Goal: Task Accomplishment & Management: Complete application form

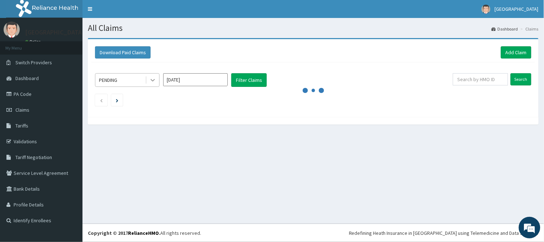
click at [152, 78] on icon at bounding box center [152, 79] width 7 height 7
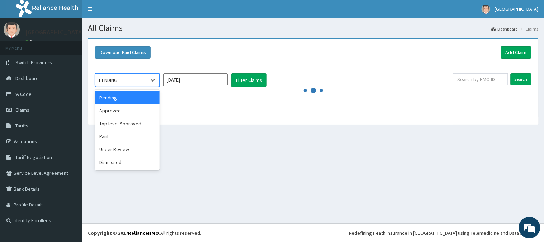
click at [143, 100] on div "Pending" at bounding box center [127, 97] width 65 height 13
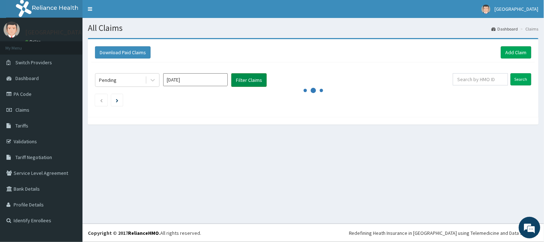
click at [234, 78] on button "Filter Claims" at bounding box center [249, 80] width 36 height 14
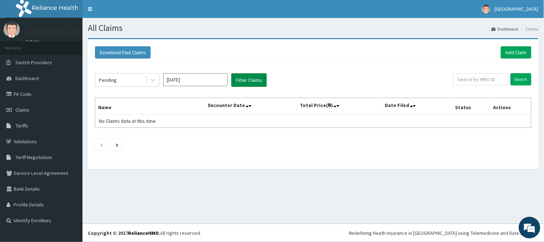
click at [234, 78] on button "Filter Claims" at bounding box center [249, 80] width 36 height 14
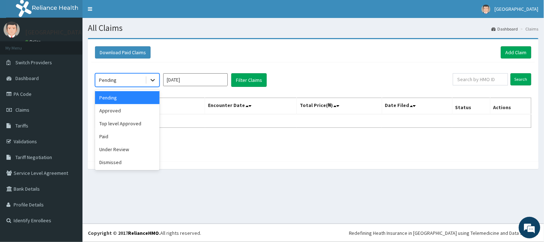
click at [151, 79] on icon at bounding box center [152, 79] width 7 height 7
click at [119, 151] on div "Under Review" at bounding box center [127, 149] width 65 height 13
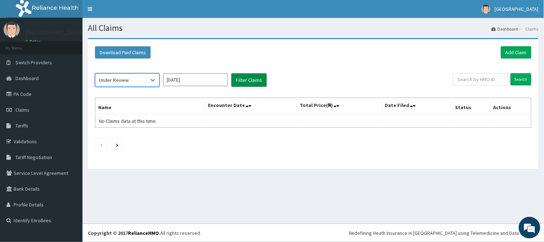
click at [249, 80] on button "Filter Claims" at bounding box center [249, 80] width 36 height 14
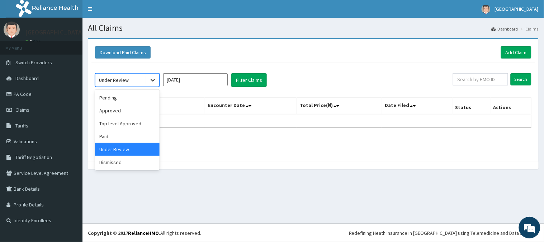
click at [149, 82] on div at bounding box center [152, 80] width 13 height 13
click at [120, 159] on div "Dismissed" at bounding box center [127, 162] width 65 height 13
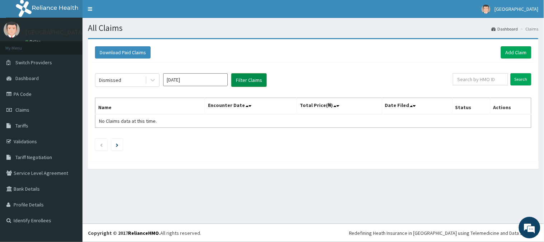
click at [248, 75] on button "Filter Claims" at bounding box center [249, 80] width 36 height 14
click at [146, 83] on div at bounding box center [152, 80] width 13 height 13
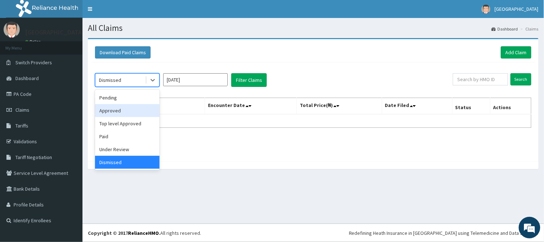
click at [129, 116] on div "Approved" at bounding box center [127, 110] width 65 height 13
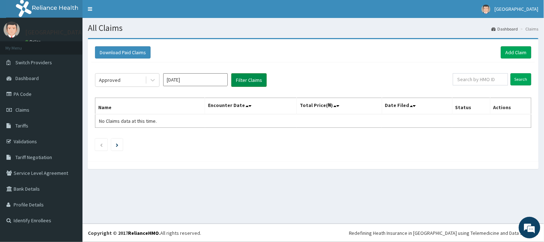
click at [258, 79] on button "Filter Claims" at bounding box center [249, 80] width 36 height 14
click at [524, 51] on link "Add Claim" at bounding box center [516, 52] width 30 height 12
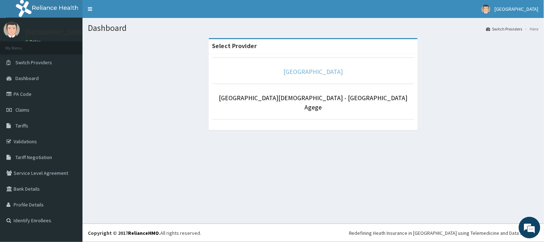
click at [322, 69] on link "[GEOGRAPHIC_DATA]" at bounding box center [314, 71] width 60 height 8
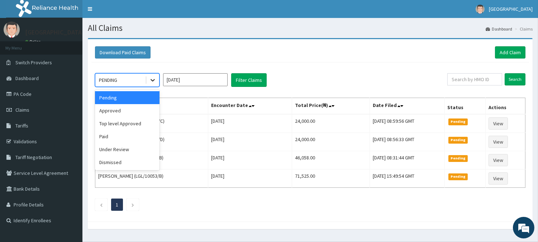
click at [152, 82] on icon at bounding box center [152, 79] width 7 height 7
click at [130, 153] on div "Under Review" at bounding box center [127, 149] width 65 height 13
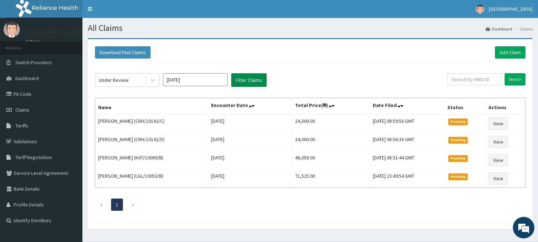
click at [253, 81] on button "Filter Claims" at bounding box center [249, 80] width 36 height 14
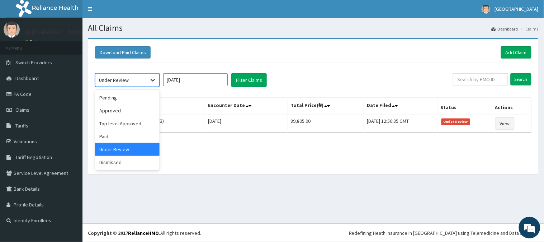
click at [149, 77] on div at bounding box center [152, 80] width 13 height 13
click at [146, 99] on div "Pending" at bounding box center [127, 97] width 65 height 13
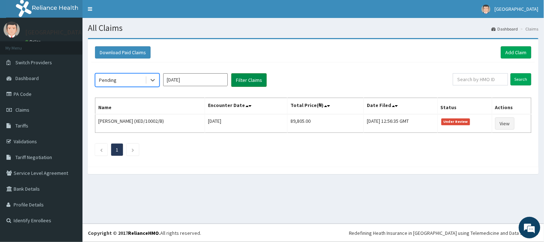
click at [241, 77] on button "Filter Claims" at bounding box center [249, 80] width 36 height 14
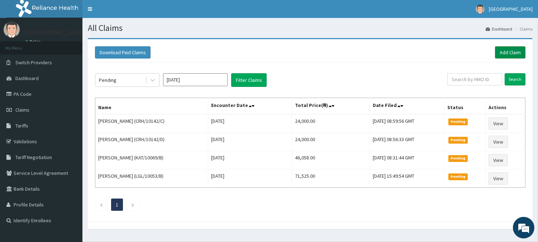
click at [509, 50] on link "Add Claim" at bounding box center [510, 52] width 30 height 12
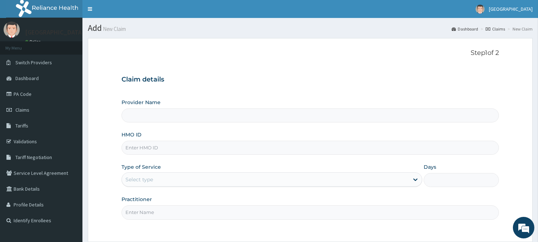
type input "[GEOGRAPHIC_DATA]"
click at [173, 151] on input "HMO ID" at bounding box center [311, 148] width 378 height 14
click at [162, 180] on div "Select type" at bounding box center [265, 179] width 287 height 11
drag, startPoint x: 160, startPoint y: 149, endPoint x: 140, endPoint y: 151, distance: 19.5
click at [140, 151] on input "CHL/10603/C" at bounding box center [311, 148] width 378 height 14
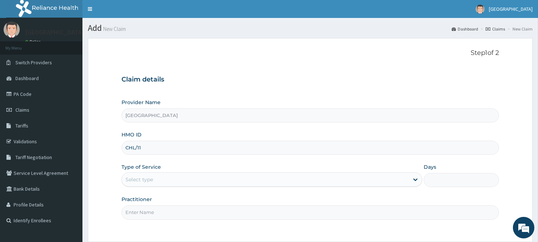
type input "CHL/11490/C"
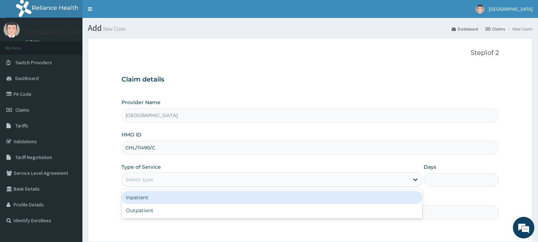
click at [169, 178] on div "Select type" at bounding box center [265, 179] width 287 height 11
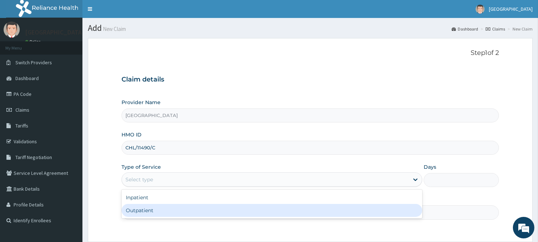
click at [177, 206] on div "Outpatient" at bounding box center [272, 210] width 301 height 13
type input "1"
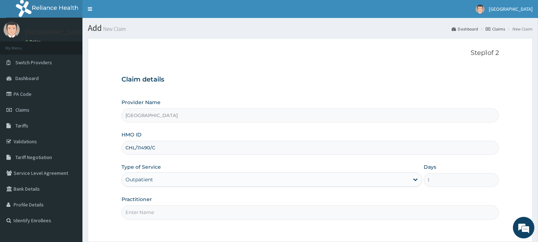
click at [181, 211] on input "Practitioner" at bounding box center [311, 212] width 378 height 14
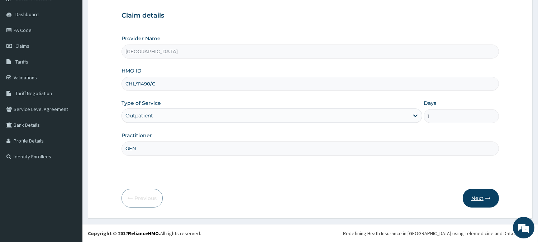
type input "GEN"
click at [479, 201] on button "Next" at bounding box center [481, 198] width 36 height 19
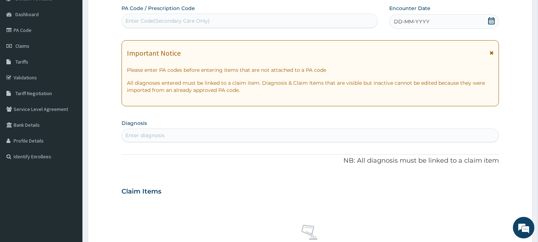
click at [490, 22] on icon at bounding box center [491, 20] width 7 height 7
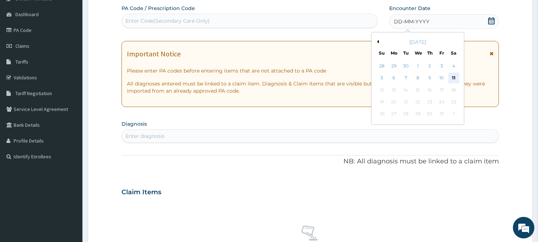
click at [456, 76] on div "11" at bounding box center [453, 78] width 11 height 11
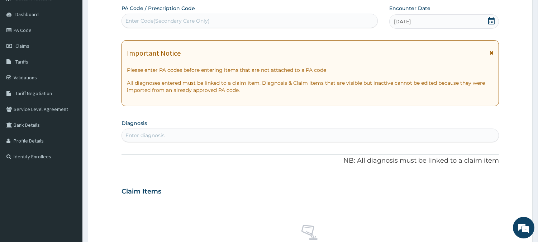
click at [249, 138] on div "Enter diagnosis" at bounding box center [310, 135] width 377 height 11
type input "URTI"
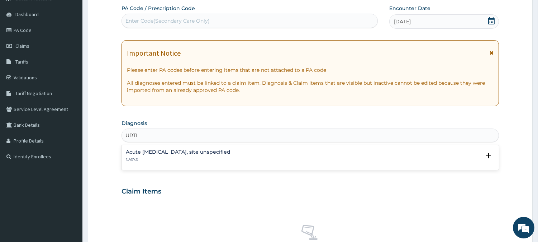
click at [186, 149] on h4 "Acute upper respiratory infection, site unspecified" at bounding box center [178, 151] width 105 height 5
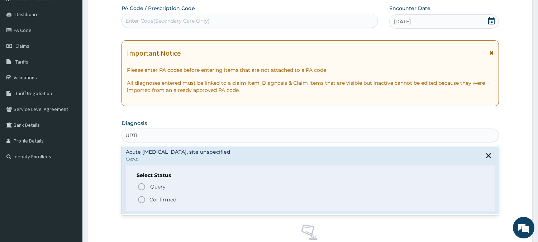
click at [140, 199] on icon "status option filled" at bounding box center [141, 199] width 9 height 9
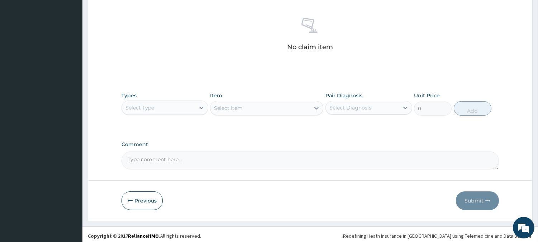
scroll to position [275, 0]
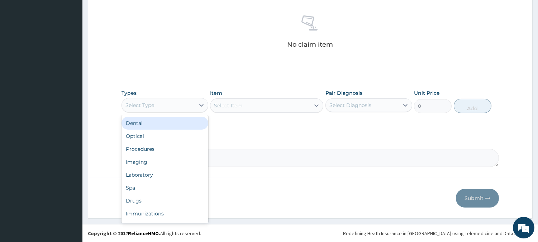
click at [192, 107] on div "Select Type" at bounding box center [158, 104] width 73 height 11
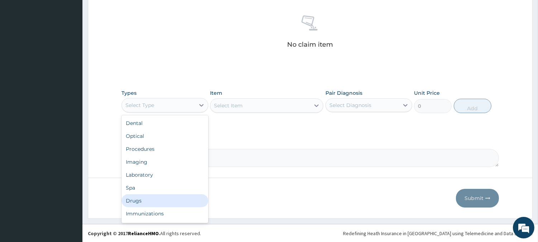
click at [148, 203] on div "Drugs" at bounding box center [165, 200] width 87 height 13
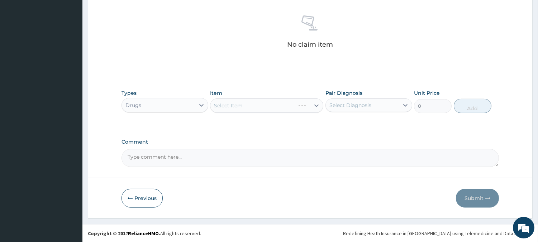
click at [388, 108] on div "Select Diagnosis" at bounding box center [362, 104] width 73 height 11
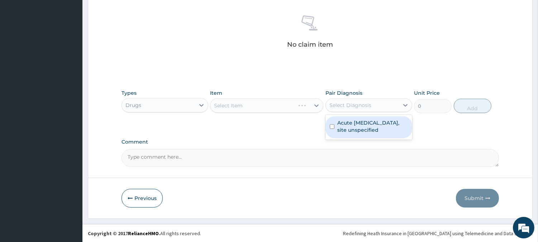
click at [388, 124] on label "Acute upper respiratory infection, site unspecified" at bounding box center [373, 126] width 71 height 14
checkbox input "true"
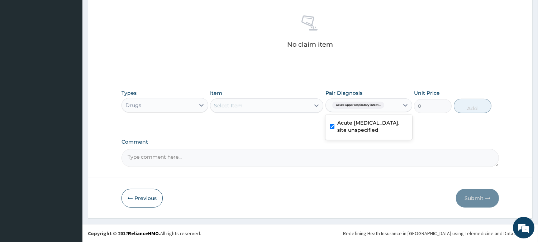
click at [254, 110] on div "Select Item" at bounding box center [261, 105] width 100 height 11
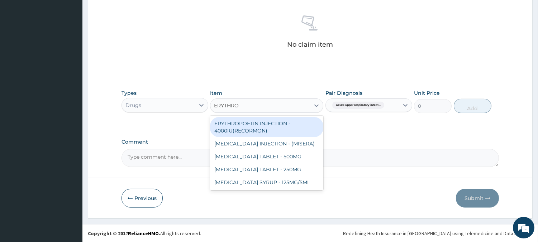
type input "ERYTHROM"
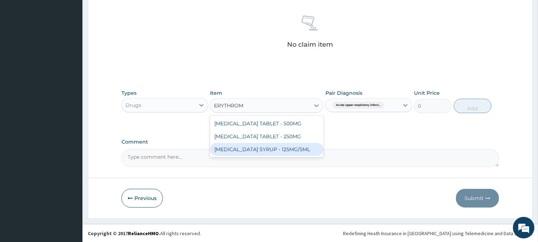
click at [267, 143] on div "ERYTHROMYCIN SYRUP - 125MG/5ML" at bounding box center [266, 149] width 113 height 13
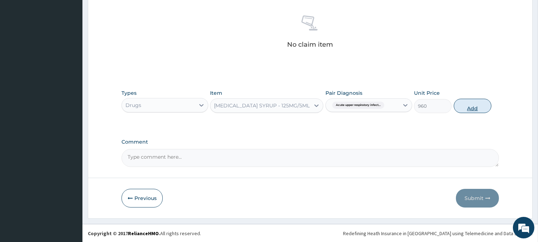
click at [465, 105] on button "Add" at bounding box center [473, 106] width 38 height 14
type input "0"
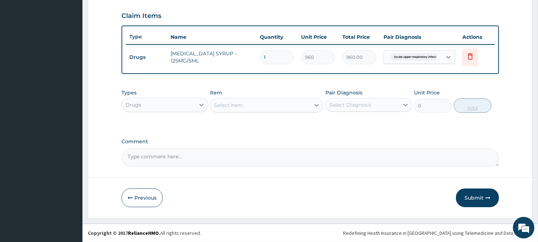
scroll to position [241, 0]
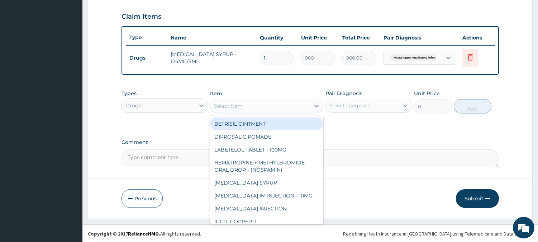
click at [303, 101] on div "Select Item" at bounding box center [261, 105] width 100 height 11
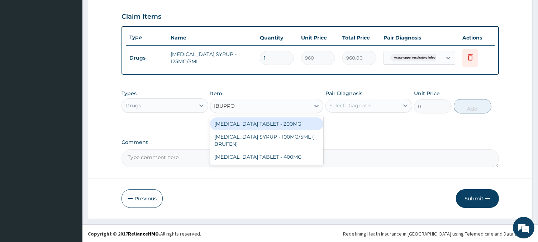
type input "IBUPROF"
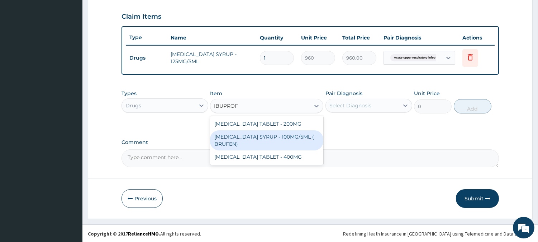
click at [292, 134] on div "IBUPROFEN SYRUP - 100MG/5ML ( BRUFEN)" at bounding box center [266, 140] width 113 height 20
type input "544"
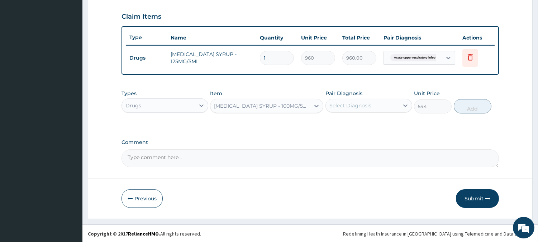
click at [345, 102] on div "Select Diagnosis" at bounding box center [351, 105] width 42 height 7
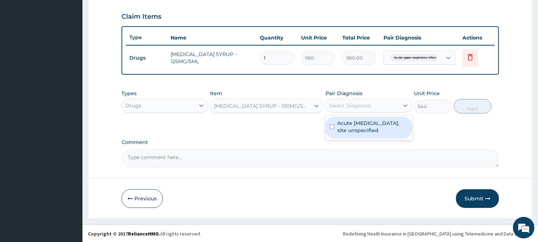
click at [353, 127] on label "Acute [MEDICAL_DATA], site unspecified" at bounding box center [373, 126] width 71 height 14
checkbox input "true"
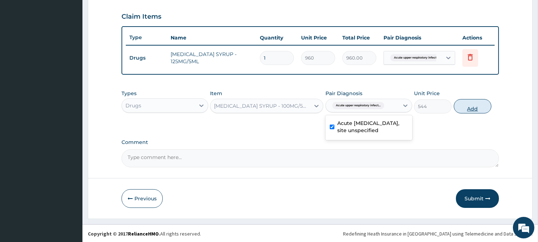
click at [471, 106] on button "Add" at bounding box center [473, 106] width 38 height 14
type input "0"
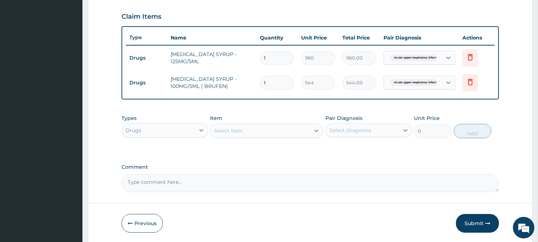
click at [254, 132] on div "Select Item" at bounding box center [261, 130] width 100 height 11
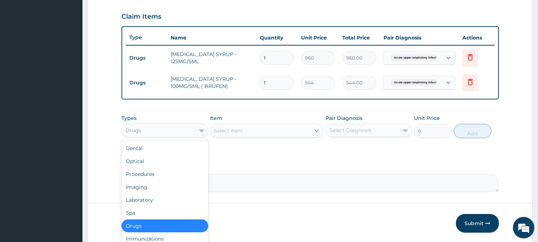
click at [145, 126] on div "Drugs" at bounding box center [158, 129] width 73 height 11
click at [147, 172] on div "Procedures" at bounding box center [165, 174] width 87 height 13
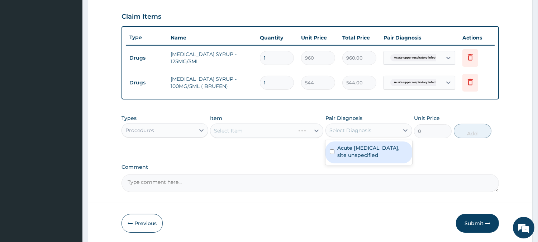
click at [356, 127] on div "Select Diagnosis" at bounding box center [351, 130] width 42 height 7
click at [364, 143] on div "Acute upper respiratory infection, site unspecified" at bounding box center [369, 152] width 87 height 22
checkbox input "true"
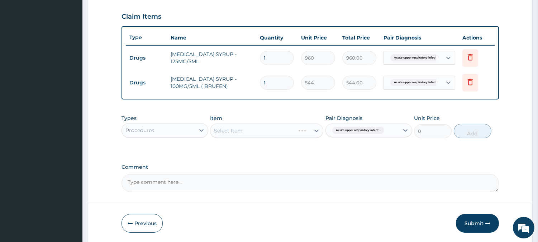
click at [285, 134] on div "Select Item" at bounding box center [266, 130] width 113 height 14
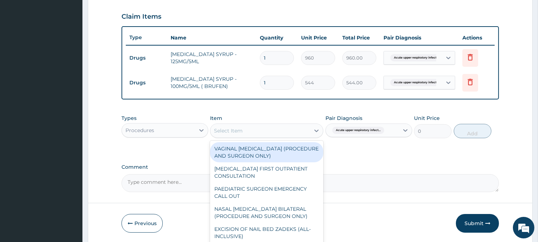
click at [285, 134] on div "Select Item" at bounding box center [261, 130] width 100 height 11
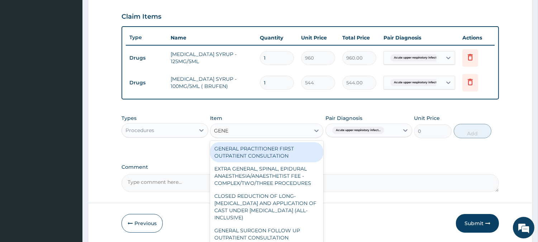
type input "GENER"
click at [287, 143] on div "GENERAL PRACTITIONER FIRST OUTPATIENT CONSULTATION" at bounding box center [266, 152] width 113 height 20
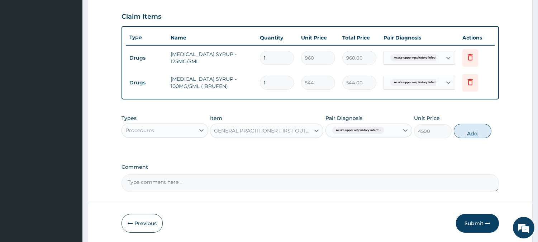
click at [479, 131] on button "Add" at bounding box center [473, 131] width 38 height 14
type input "0"
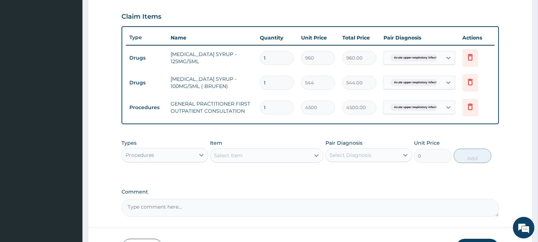
scroll to position [291, 0]
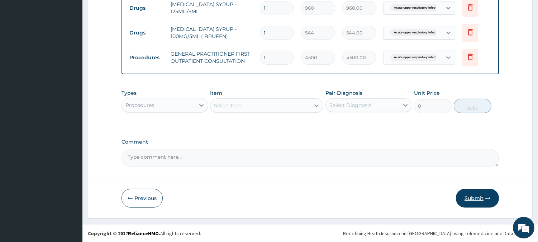
click at [479, 199] on button "Submit" at bounding box center [477, 198] width 43 height 19
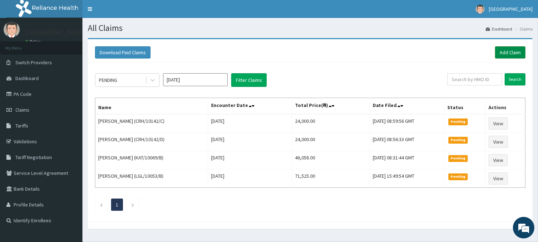
click at [509, 54] on link "Add Claim" at bounding box center [510, 52] width 30 height 12
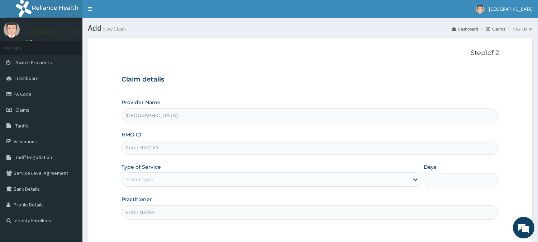
type input "[GEOGRAPHIC_DATA]"
click at [193, 152] on input "HMO ID" at bounding box center [311, 148] width 378 height 14
type input "CHL/11490/"
click at [114, 31] on small "New Claim" at bounding box center [114, 28] width 24 height 5
click at [98, 30] on h1 "Add New Claim" at bounding box center [310, 27] width 445 height 9
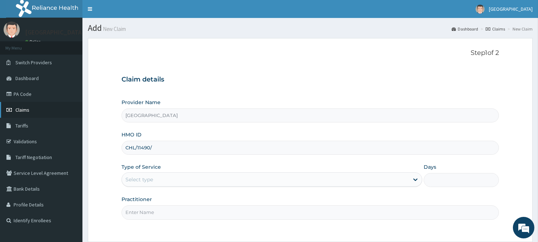
click at [27, 110] on span "Claims" at bounding box center [22, 110] width 14 height 6
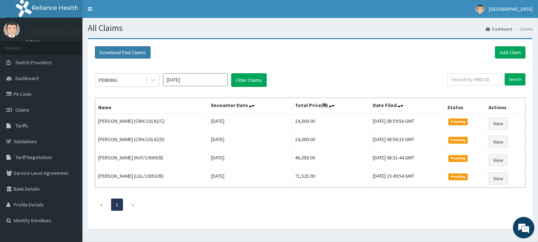
click at [133, 53] on button "Download Paid Claims" at bounding box center [123, 52] width 56 height 12
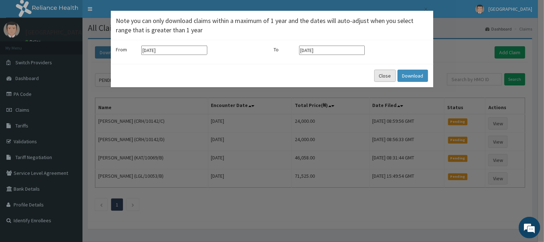
click at [385, 75] on button "Close" at bounding box center [386, 76] width 22 height 12
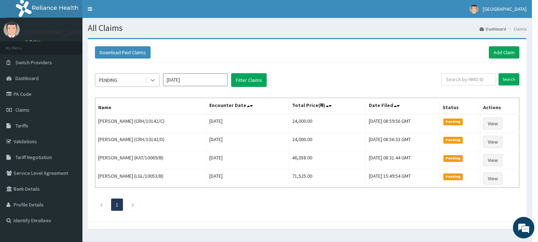
click at [155, 77] on icon at bounding box center [152, 79] width 7 height 7
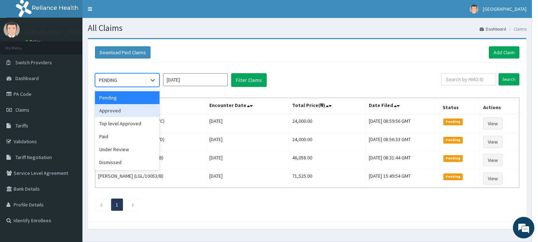
click at [120, 107] on div "Approved" at bounding box center [127, 110] width 65 height 13
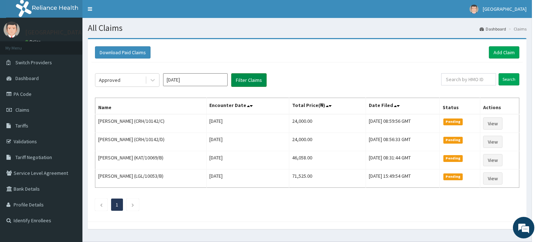
click at [244, 80] on button "Filter Claims" at bounding box center [249, 80] width 36 height 14
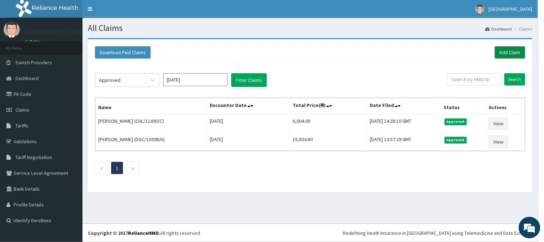
click at [515, 48] on link "Add Claim" at bounding box center [510, 52] width 30 height 12
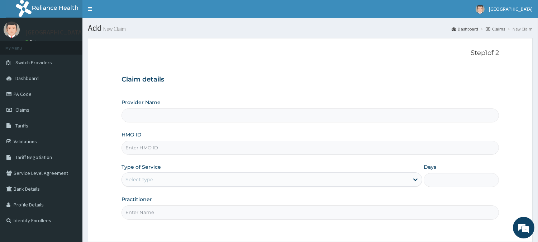
type input "[GEOGRAPHIC_DATA]"
click at [201, 152] on input "HMO ID" at bounding box center [311, 148] width 378 height 14
type input "CHL/11490/D"
click at [186, 179] on div "Select type" at bounding box center [265, 179] width 287 height 11
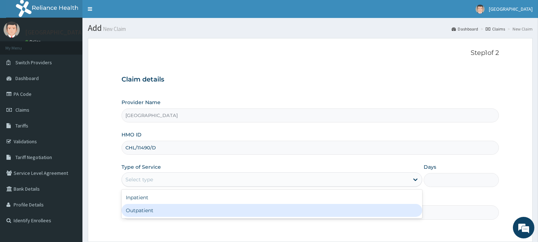
click at [178, 208] on div "Outpatient" at bounding box center [272, 210] width 301 height 13
type input "1"
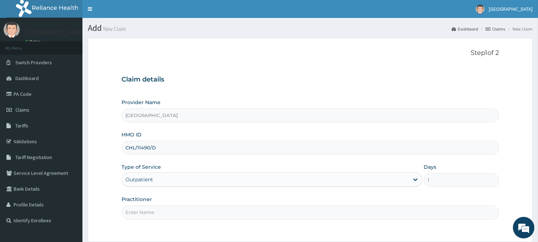
click at [178, 210] on input "Practitioner" at bounding box center [311, 212] width 378 height 14
type input "GEN"
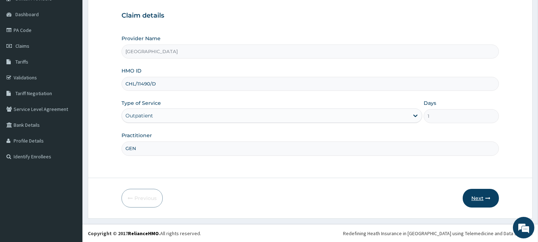
click at [476, 199] on button "Next" at bounding box center [481, 198] width 36 height 19
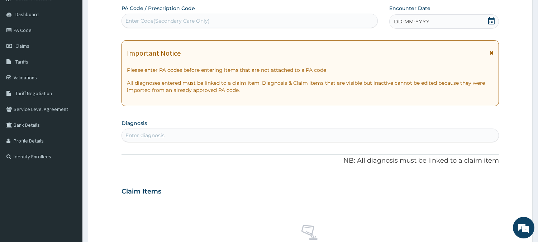
click at [488, 19] on icon at bounding box center [491, 20] width 7 height 7
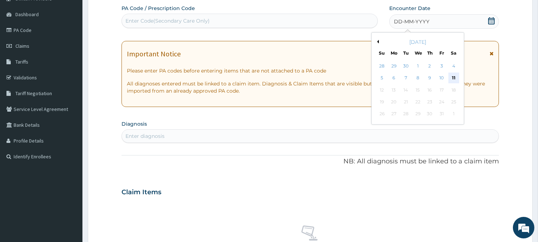
click at [456, 74] on div "11" at bounding box center [453, 78] width 11 height 11
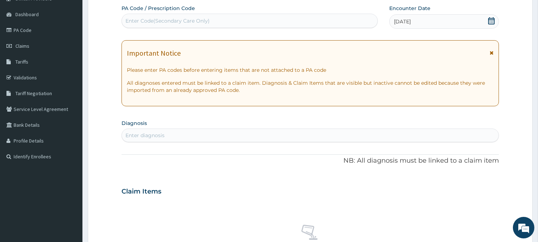
click at [342, 140] on div "Enter diagnosis" at bounding box center [310, 135] width 377 height 11
type input "URTI"
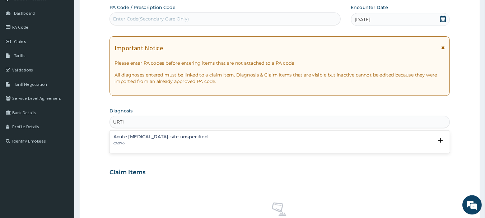
scroll to position [64, 0]
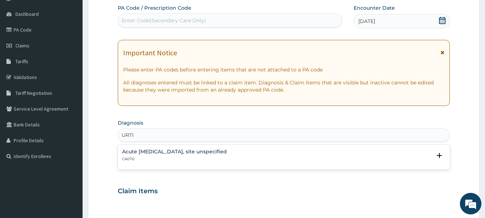
click at [225, 150] on h4 "Acute upper respiratory infection, site unspecified" at bounding box center [174, 151] width 105 height 5
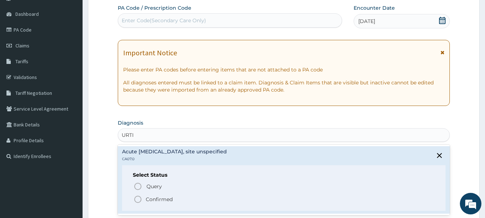
click at [137, 196] on circle "status option filled" at bounding box center [138, 199] width 6 height 6
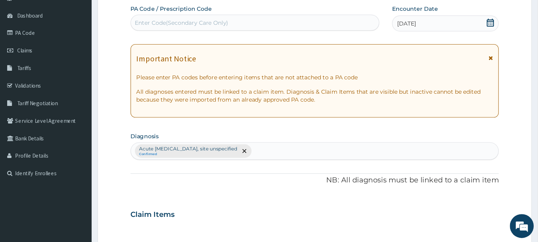
scroll to position [64, 0]
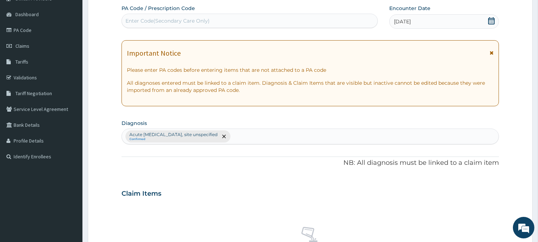
drag, startPoint x: 434, startPoint y: 0, endPoint x: 368, endPoint y: 131, distance: 147.3
click at [368, 131] on div "Acute upper respiratory infection, site unspecified Confirmed" at bounding box center [310, 136] width 377 height 15
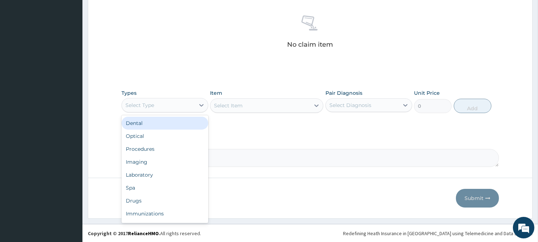
click at [195, 100] on div "Select Type" at bounding box center [158, 104] width 73 height 11
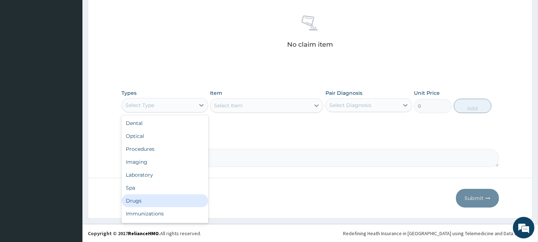
click at [176, 199] on div "Drugs" at bounding box center [165, 200] width 87 height 13
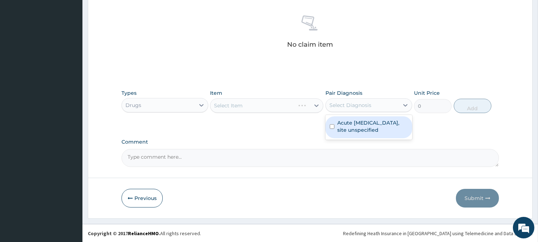
click at [339, 102] on div "Select Diagnosis" at bounding box center [351, 105] width 42 height 7
click at [352, 130] on label "Acute upper respiratory infection, site unspecified" at bounding box center [373, 126] width 71 height 14
checkbox input "true"
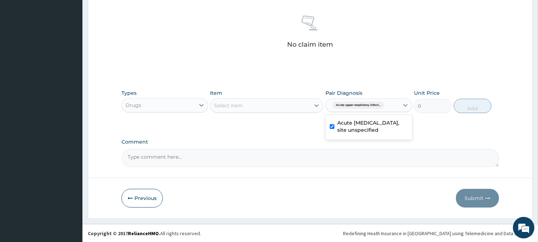
click at [273, 109] on div "Select Item" at bounding box center [261, 105] width 100 height 11
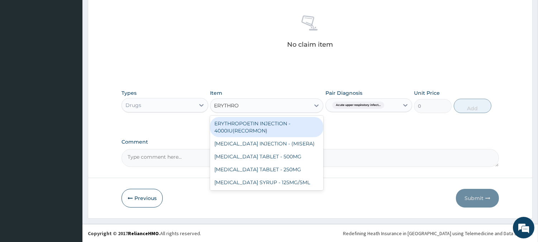
type input "ERYTHROM"
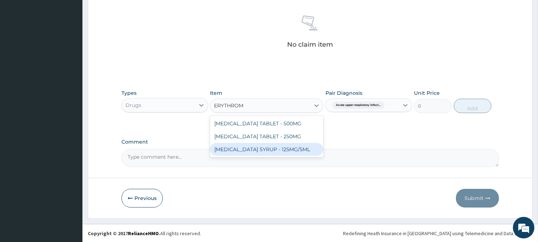
click at [277, 143] on div "ERYTHROMYCIN SYRUP - 125MG/5ML" at bounding box center [266, 149] width 113 height 13
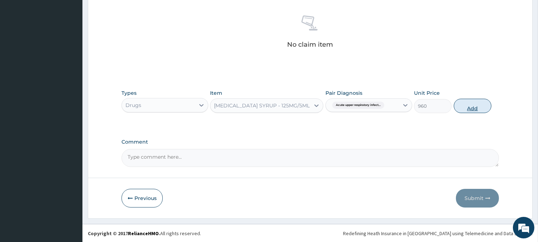
click at [466, 105] on button "Add" at bounding box center [473, 106] width 38 height 14
type input "0"
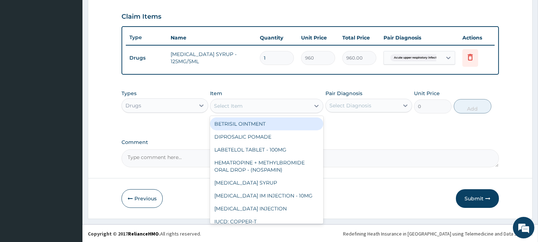
click at [306, 102] on div "Select Item" at bounding box center [261, 105] width 100 height 11
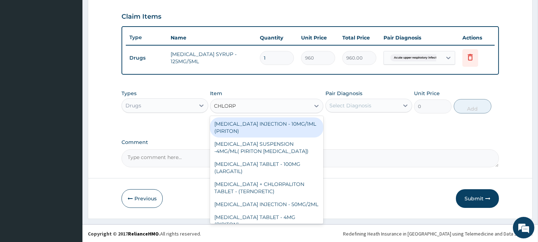
type input "CHLORPH"
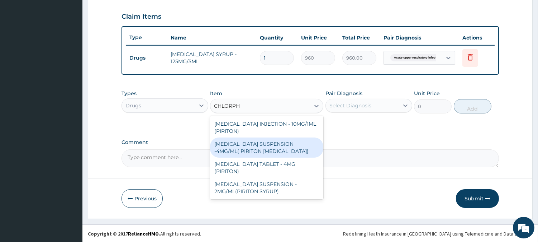
click at [291, 147] on div "CHLORPHENIRAMINE SUSPENSION -4MG/ML( PIRITON EXPECTORANT)" at bounding box center [266, 147] width 113 height 20
type input "1568"
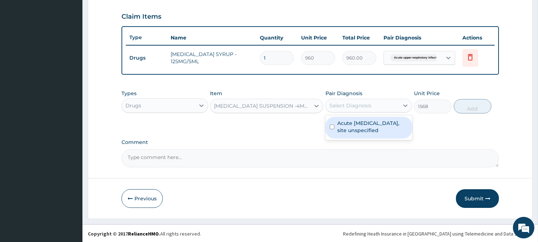
click at [338, 108] on div "Select Diagnosis" at bounding box center [362, 105] width 73 height 11
click at [350, 124] on label "Acute upper respiratory infection, site unspecified" at bounding box center [373, 126] width 71 height 14
checkbox input "true"
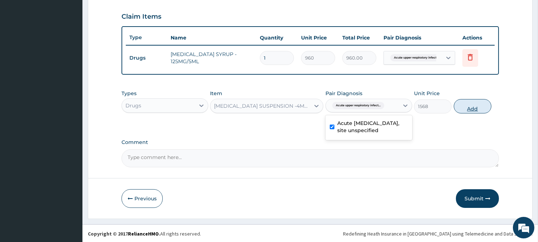
click at [483, 107] on button "Add" at bounding box center [473, 106] width 38 height 14
type input "0"
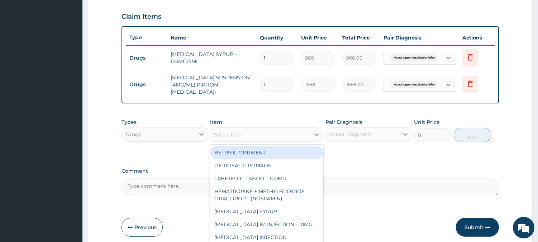
click at [244, 137] on div "Select Item" at bounding box center [261, 134] width 100 height 11
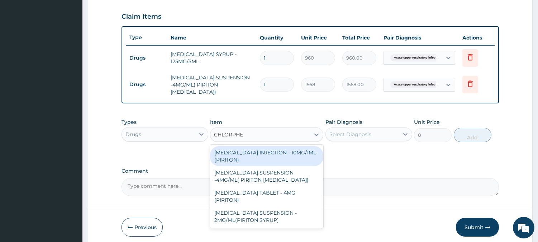
type input "CHLORPHEN"
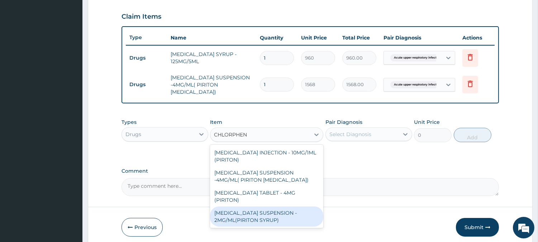
click at [245, 221] on div "CHLORPHENIRAMINE SUSPENSION - 2MG/ML(PIRITON SYRUP)" at bounding box center [266, 216] width 113 height 20
type input "960"
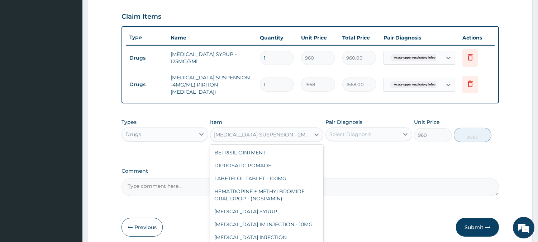
click at [295, 129] on div "CHLORPHENIRAMINE SUSPENSION - 2MG/ML(PIRITON SYRUP)" at bounding box center [261, 134] width 100 height 11
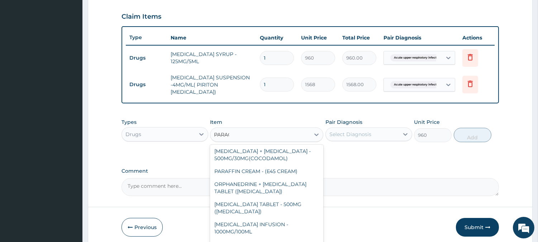
scroll to position [54, 0]
type input "PARACETA"
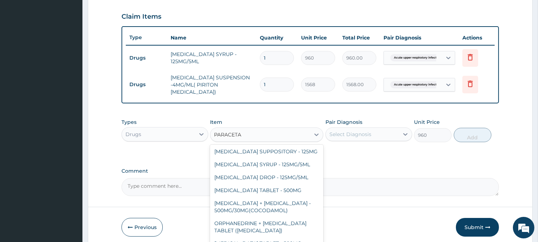
scroll to position [0, 0]
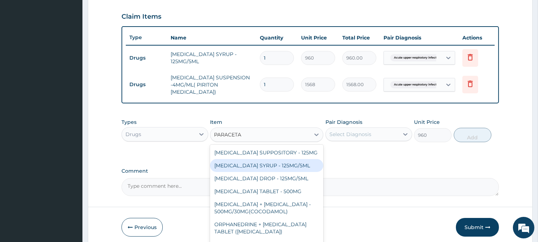
click at [309, 165] on div "PARACETAMOL SYRUP - 125MG/5ML" at bounding box center [266, 165] width 113 height 13
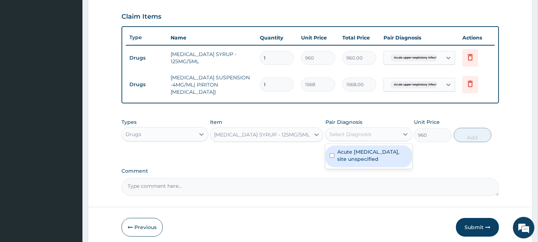
click at [385, 129] on div "Select Diagnosis" at bounding box center [362, 133] width 73 height 11
click at [383, 150] on label "Acute upper respiratory infection, site unspecified" at bounding box center [373, 155] width 71 height 14
checkbox input "true"
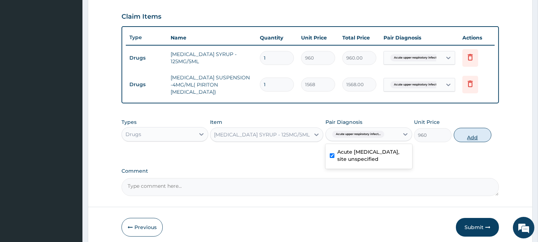
click at [476, 134] on button "Add" at bounding box center [473, 135] width 38 height 14
type input "0"
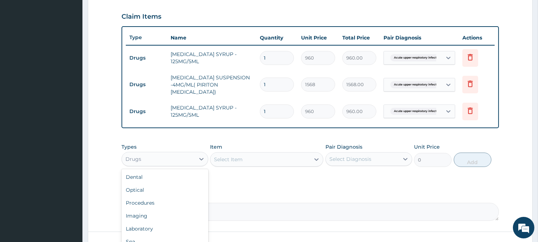
click at [189, 163] on div "Drugs" at bounding box center [158, 158] width 73 height 11
click at [142, 200] on div "Procedures" at bounding box center [165, 202] width 87 height 13
click at [334, 159] on div "Select Diagnosis" at bounding box center [351, 158] width 42 height 7
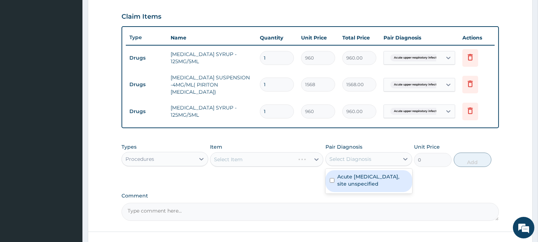
click at [359, 184] on label "Acute upper respiratory infection, site unspecified" at bounding box center [373, 180] width 71 height 14
checkbox input "true"
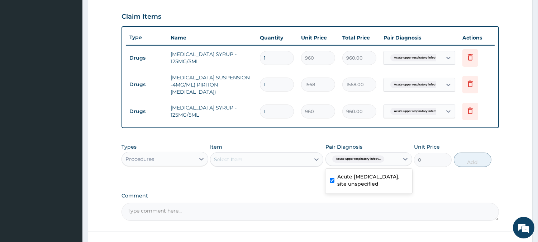
click at [269, 164] on div "Select Item" at bounding box center [261, 159] width 100 height 11
type input "GENERAL P"
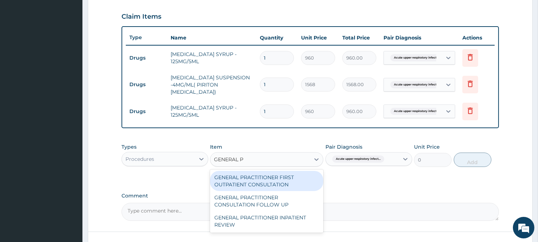
click at [270, 173] on div "GENERAL PRACTITIONER FIRST OUTPATIENT CONSULTATION" at bounding box center [266, 181] width 113 height 20
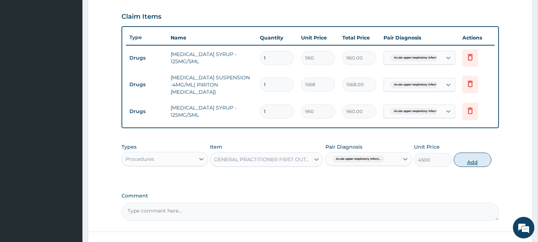
click at [468, 160] on button "Add" at bounding box center [473, 159] width 38 height 14
type input "0"
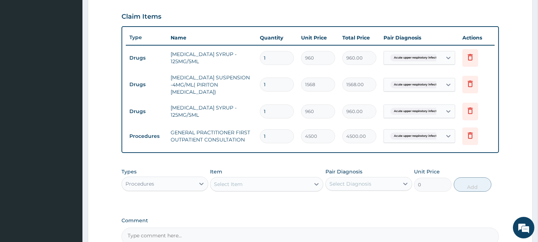
scroll to position [319, 0]
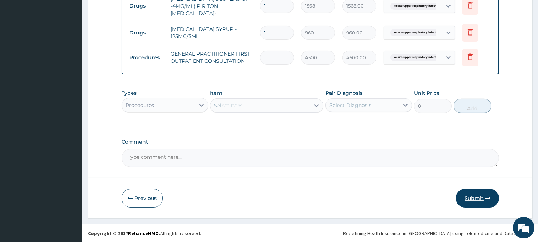
click at [471, 197] on button "Submit" at bounding box center [477, 198] width 43 height 19
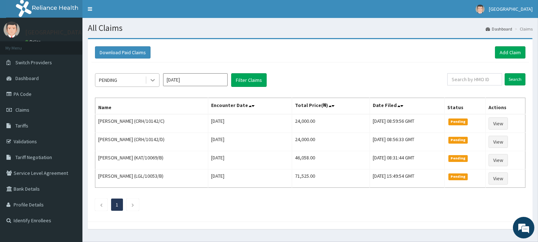
click at [154, 84] on div at bounding box center [152, 80] width 13 height 13
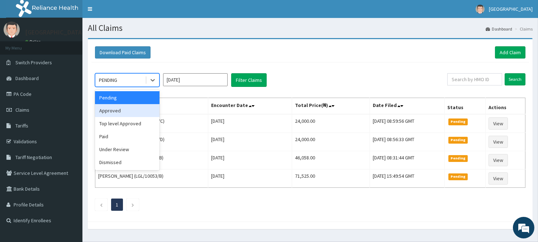
click at [128, 111] on div "Approved" at bounding box center [127, 110] width 65 height 13
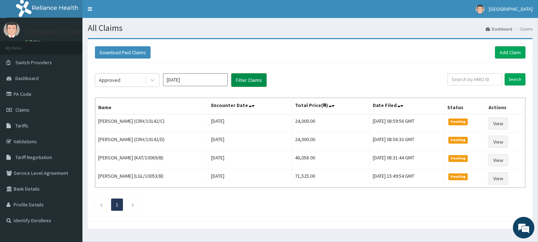
click at [251, 77] on button "Filter Claims" at bounding box center [249, 80] width 36 height 14
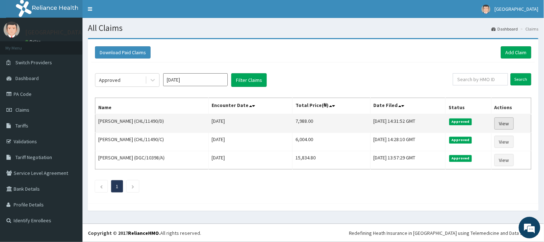
click at [506, 123] on link "View" at bounding box center [504, 123] width 19 height 12
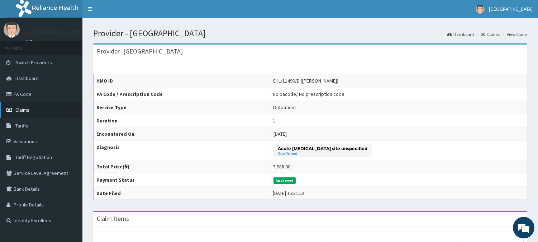
click at [24, 113] on link "Claims" at bounding box center [41, 110] width 83 height 16
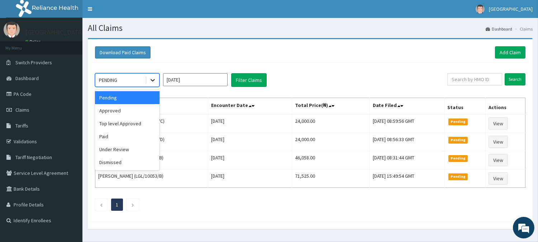
click at [155, 82] on icon at bounding box center [152, 79] width 7 height 7
click at [110, 126] on div "Top level Approved" at bounding box center [127, 123] width 65 height 13
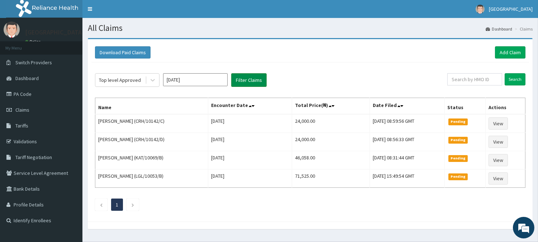
click at [249, 83] on button "Filter Claims" at bounding box center [249, 80] width 36 height 14
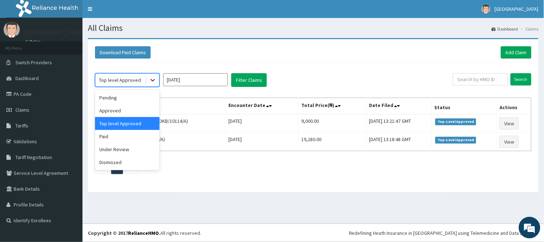
click at [151, 80] on icon at bounding box center [153, 80] width 4 height 3
click at [130, 135] on div "Paid" at bounding box center [127, 136] width 65 height 13
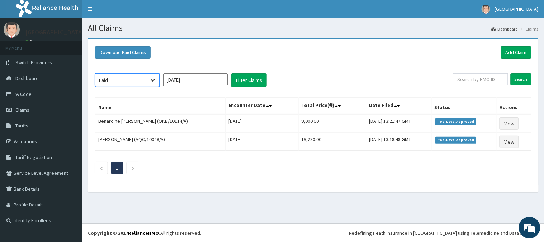
click at [148, 81] on div at bounding box center [152, 80] width 13 height 13
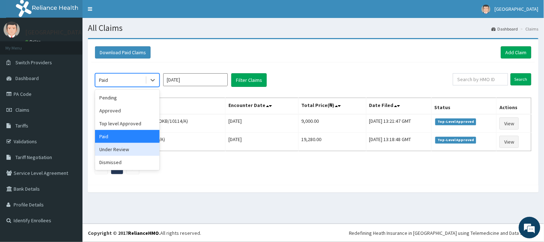
click at [126, 151] on div "Under Review" at bounding box center [127, 149] width 65 height 13
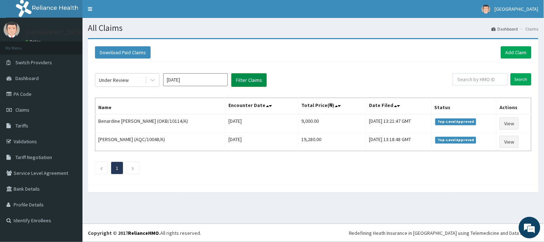
click at [239, 76] on button "Filter Claims" at bounding box center [249, 80] width 36 height 14
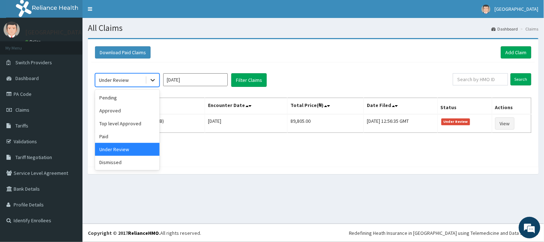
click at [151, 83] on icon at bounding box center [152, 79] width 7 height 7
click at [137, 100] on div "Pending" at bounding box center [127, 97] width 65 height 13
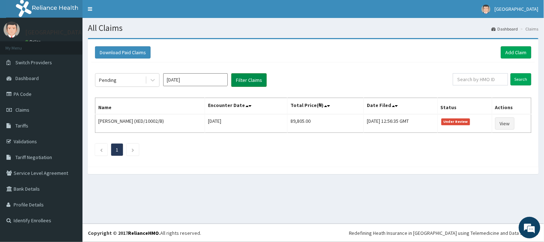
click at [250, 80] on button "Filter Claims" at bounding box center [249, 80] width 36 height 14
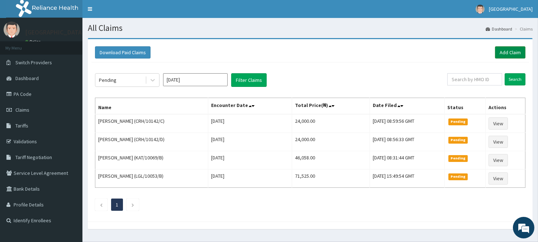
click at [511, 51] on link "Add Claim" at bounding box center [510, 52] width 30 height 12
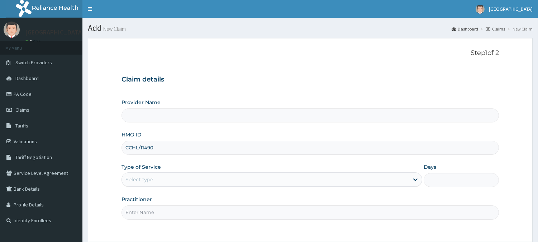
type input "CCHL/11490/"
type input "[GEOGRAPHIC_DATA]"
type input "CCHL/11490/B"
click at [149, 177] on div "Select type" at bounding box center [140, 179] width 28 height 7
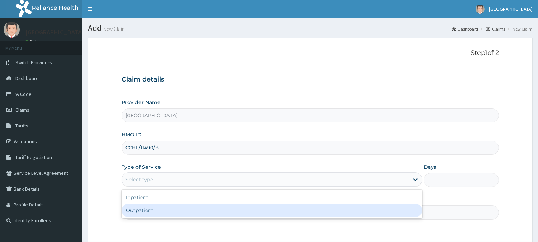
click at [146, 208] on div "Outpatient" at bounding box center [272, 210] width 301 height 13
type input "1"
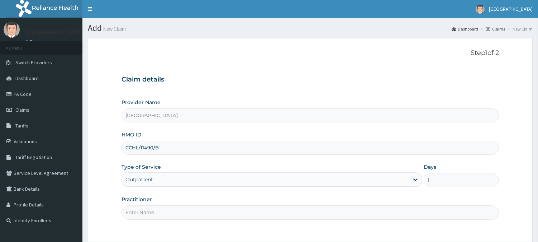
click at [149, 215] on input "Practitioner" at bounding box center [311, 212] width 378 height 14
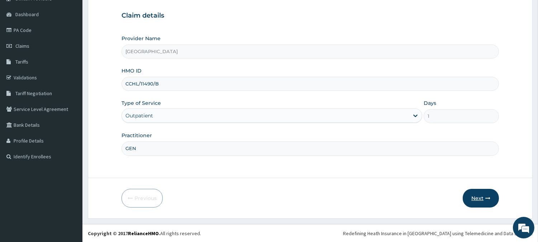
type input "GEN"
click at [493, 196] on button "Next" at bounding box center [481, 198] width 36 height 19
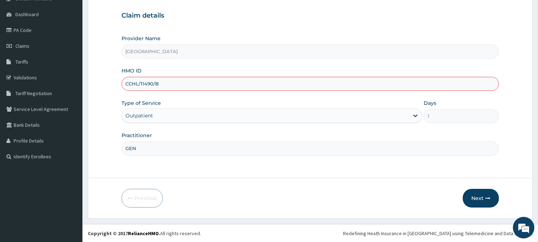
click at [128, 81] on input "CCHL/11490/B" at bounding box center [311, 84] width 378 height 14
type input "CHL/11490/B"
click at [481, 202] on button "Next" at bounding box center [481, 198] width 36 height 19
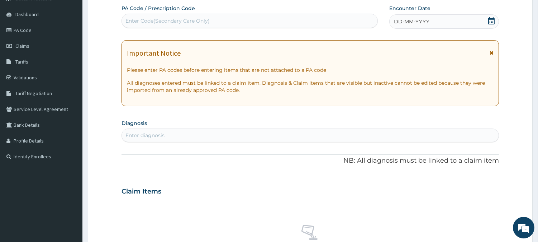
click at [480, 24] on div "DD-MM-YYYY" at bounding box center [445, 21] width 110 height 14
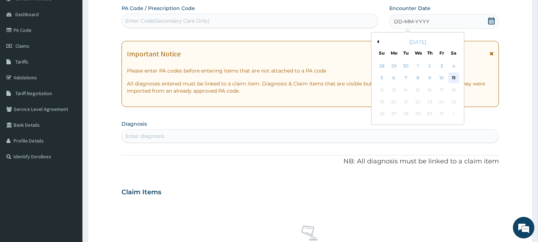
click at [453, 76] on div "11" at bounding box center [453, 78] width 11 height 11
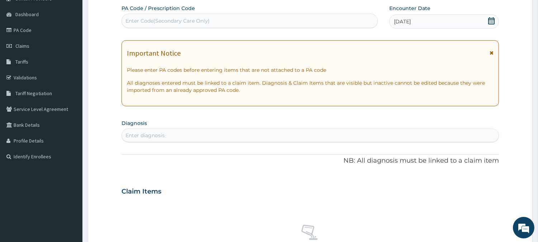
click at [354, 133] on div "Enter diagnosis" at bounding box center [310, 135] width 377 height 11
type input "MALARIA"
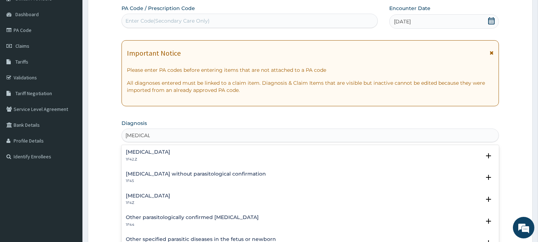
click at [131, 197] on h4 "Malaria, unspecified" at bounding box center [148, 195] width 44 height 5
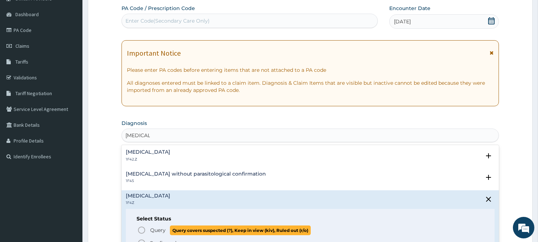
click at [144, 227] on circle "status option query" at bounding box center [141, 230] width 6 height 6
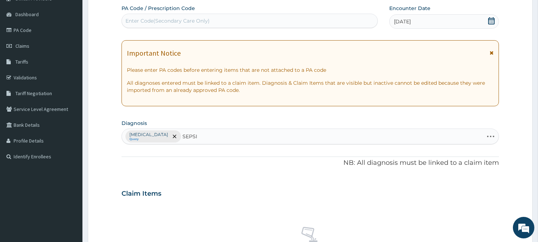
type input "SEPSIS"
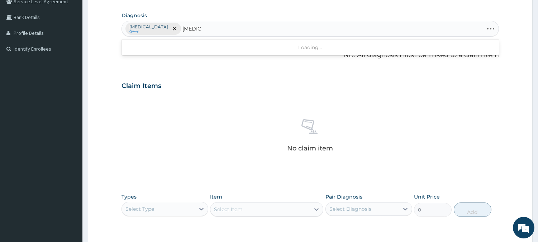
scroll to position [171, 0]
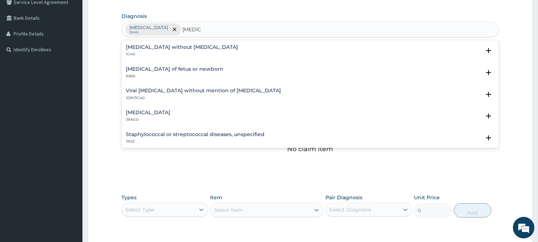
click at [140, 48] on h4 "Sepsis without septic shock" at bounding box center [182, 46] width 112 height 5
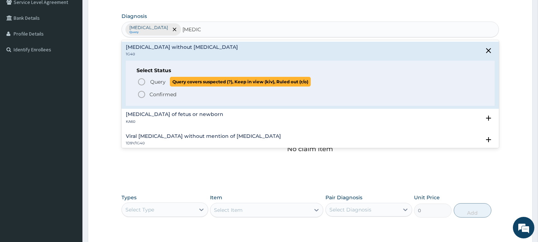
click at [141, 80] on icon "status option query" at bounding box center [141, 81] width 9 height 9
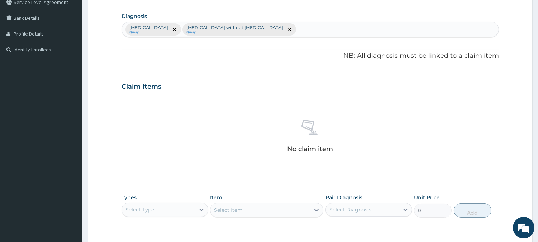
scroll to position [275, 0]
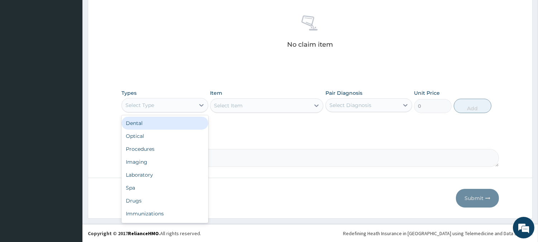
click at [143, 109] on div "Select Type" at bounding box center [158, 104] width 73 height 11
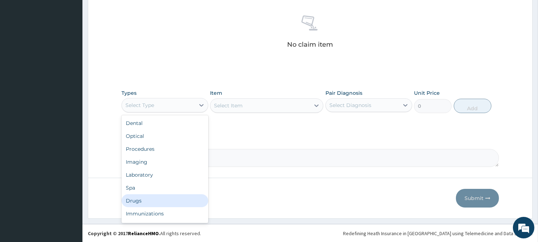
click at [129, 199] on div "Drugs" at bounding box center [165, 200] width 87 height 13
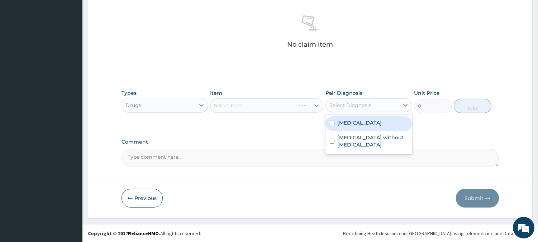
click at [377, 103] on div "Select Diagnosis" at bounding box center [362, 104] width 73 height 11
click at [377, 119] on label "Malaria, unspecified" at bounding box center [360, 122] width 44 height 7
checkbox input "true"
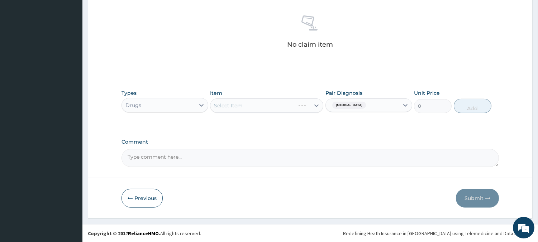
click at [298, 109] on div "Select Item" at bounding box center [266, 105] width 113 height 14
click at [297, 106] on div "Select Item" at bounding box center [266, 105] width 113 height 14
click at [258, 105] on div "Select Item" at bounding box center [266, 105] width 113 height 14
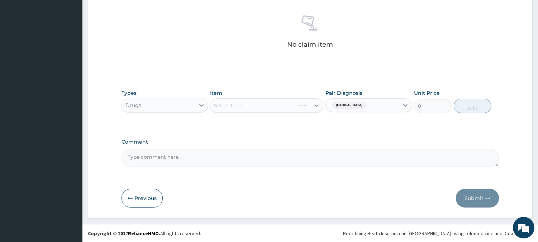
click at [258, 105] on div "Select Item" at bounding box center [266, 105] width 113 height 14
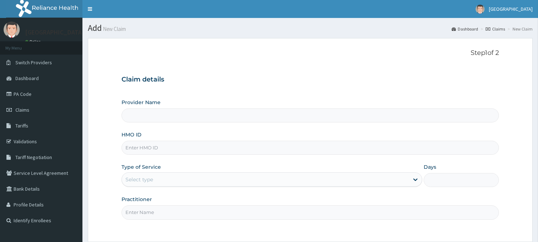
drag, startPoint x: 0, startPoint y: 0, endPoint x: 156, endPoint y: 149, distance: 215.4
click at [156, 149] on input "HMO ID" at bounding box center [311, 148] width 378 height 14
type input "CH"
type input "[GEOGRAPHIC_DATA]"
type input "CHL/11490/B"
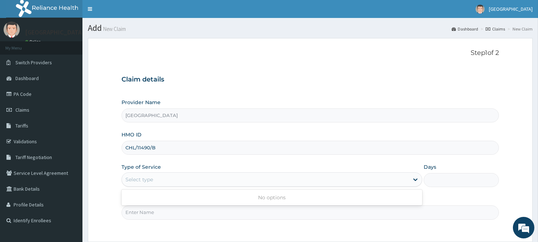
click at [150, 177] on div "Select type" at bounding box center [140, 179] width 28 height 7
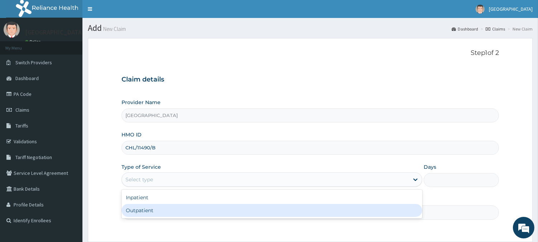
click at [155, 209] on div "Outpatient" at bounding box center [272, 210] width 301 height 13
type input "1"
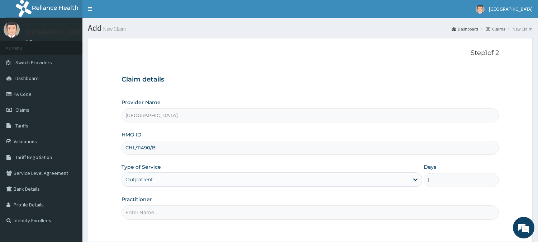
click at [155, 209] on input "Practitioner" at bounding box center [311, 212] width 378 height 14
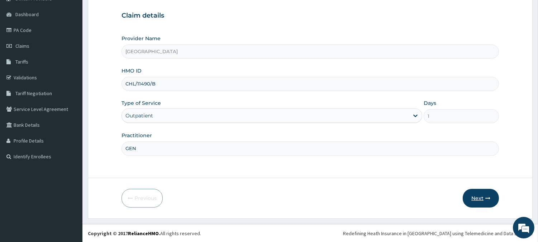
type input "GEN"
click at [486, 196] on icon "button" at bounding box center [488, 198] width 5 height 5
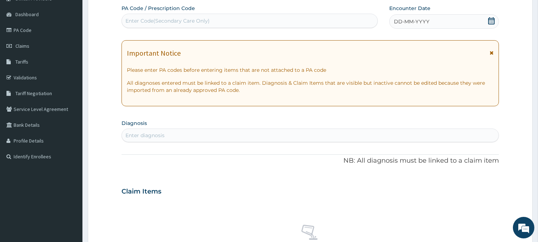
scroll to position [0, 0]
click at [494, 18] on icon at bounding box center [492, 20] width 6 height 7
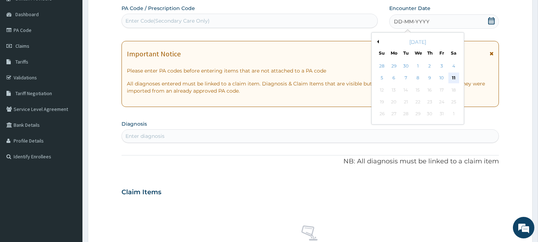
click at [450, 79] on div "11" at bounding box center [453, 78] width 11 height 11
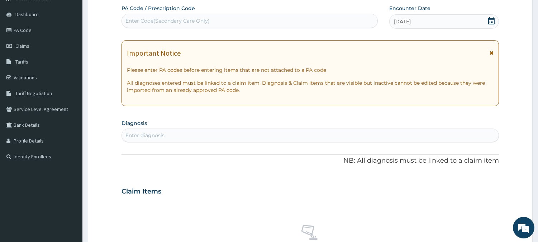
click at [323, 136] on div "Enter diagnosis" at bounding box center [310, 135] width 377 height 11
type input "MALARIA"
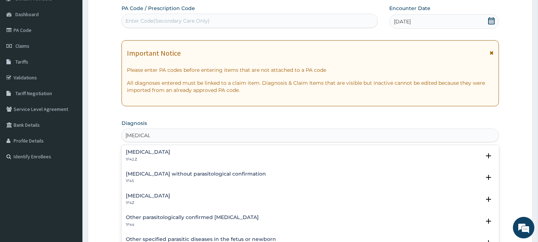
click at [138, 192] on div "Malaria, unspecified 1F4Z Select Status Query Query covers suspected (?), Keep …" at bounding box center [311, 201] width 378 height 22
click at [134, 193] on h4 "Malaria, unspecified" at bounding box center [148, 195] width 44 height 5
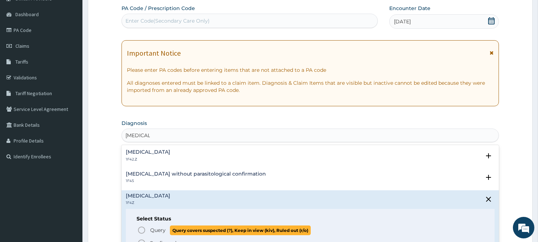
click at [142, 227] on icon "status option query" at bounding box center [141, 230] width 9 height 9
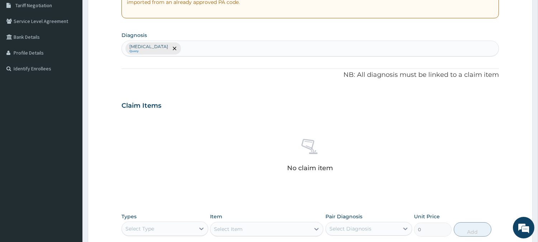
scroll to position [155, 0]
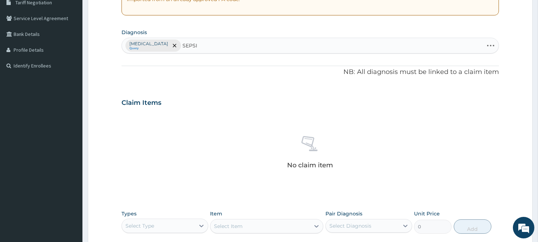
type input "SEPSIS"
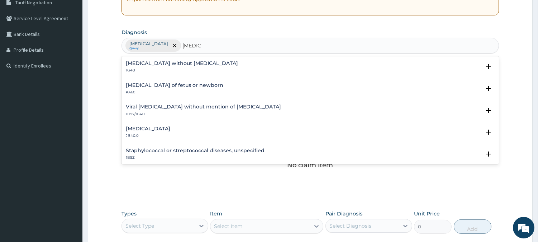
click at [150, 65] on h4 "Sepsis without septic shock" at bounding box center [182, 63] width 112 height 5
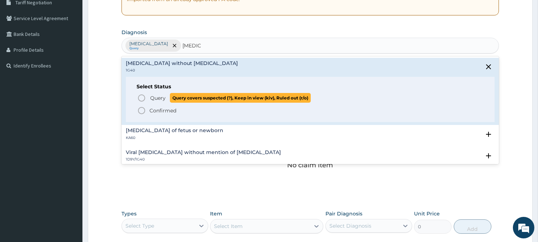
click at [140, 95] on circle "status option query" at bounding box center [141, 98] width 6 height 6
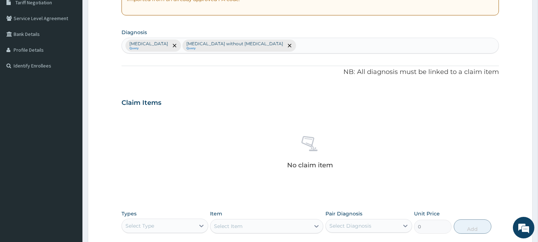
scroll to position [275, 0]
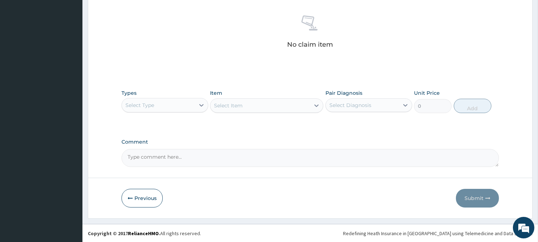
click at [165, 110] on div "Select Type" at bounding box center [165, 105] width 87 height 14
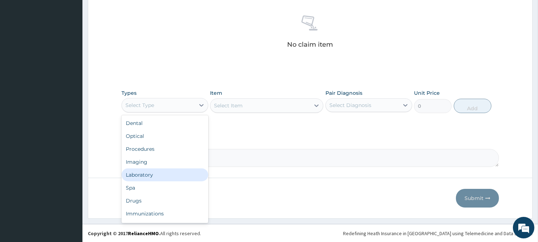
click at [160, 171] on div "Laboratory" at bounding box center [165, 174] width 87 height 13
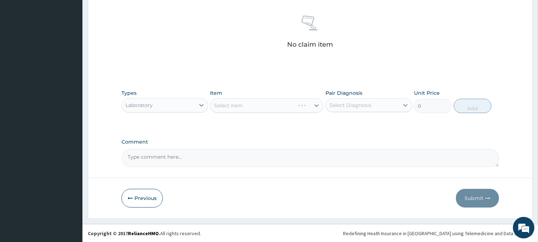
click at [373, 106] on div "Select Diagnosis" at bounding box center [362, 104] width 73 height 11
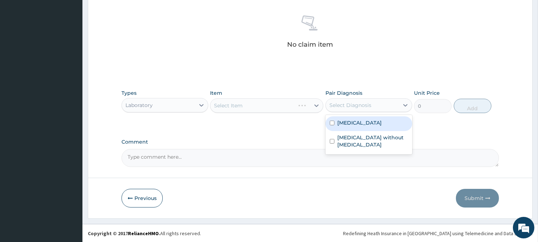
click at [371, 126] on label "Malaria, unspecified" at bounding box center [360, 122] width 44 height 7
checkbox input "true"
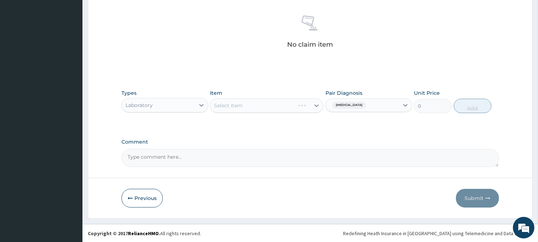
click at [255, 109] on div "Select Item" at bounding box center [266, 105] width 113 height 14
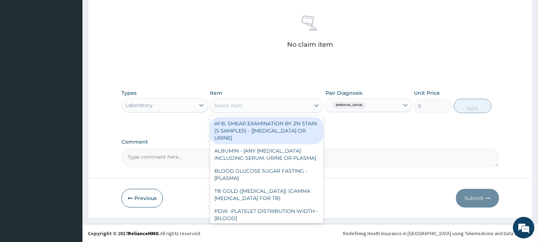
click at [255, 109] on div "Select Item" at bounding box center [261, 105] width 100 height 11
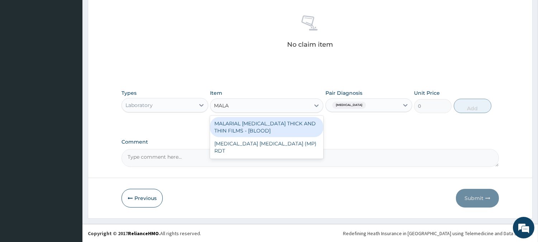
type input "MALAR"
click at [258, 126] on div "MALARIAL PARASITE THICK AND THIN FILMS - [BLOOD]" at bounding box center [266, 127] width 113 height 20
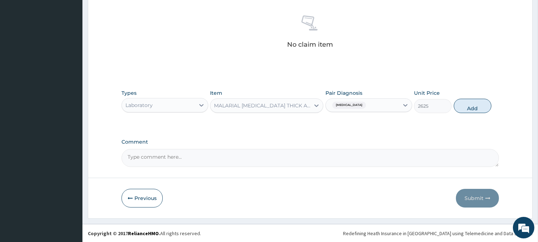
click at [258, 126] on div "Types Laboratory Item MALARIAL PARASITE THICK AND THIN FILMS - [BLOOD] Pair Dia…" at bounding box center [311, 107] width 378 height 42
click at [477, 103] on button "Add" at bounding box center [473, 106] width 38 height 14
type input "0"
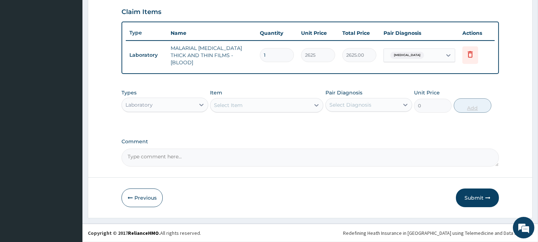
scroll to position [241, 0]
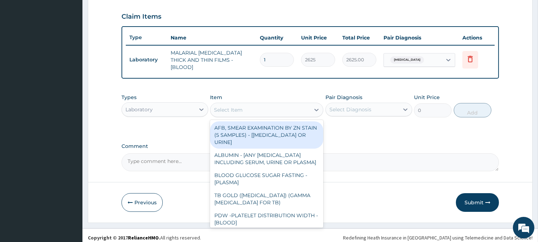
click at [243, 107] on div "Select Item" at bounding box center [261, 109] width 100 height 11
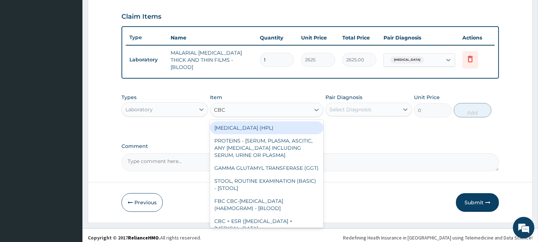
type input "CBC"
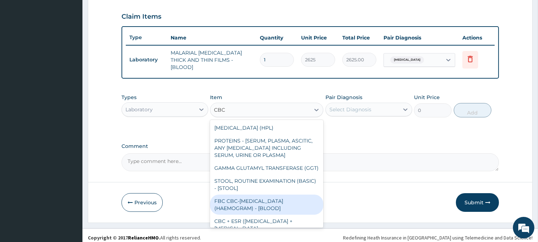
click at [249, 201] on div "FBC CBC-COMPLETE BLOOD COUNT (HAEMOGRAM) - [BLOOD]" at bounding box center [266, 204] width 113 height 20
type input "6000"
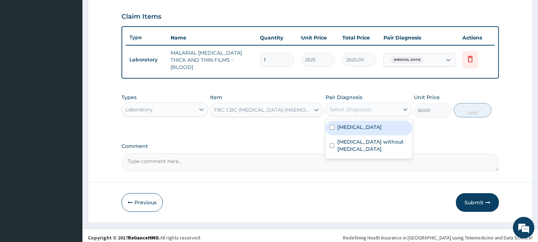
click at [373, 105] on div "Select Diagnosis" at bounding box center [362, 109] width 73 height 11
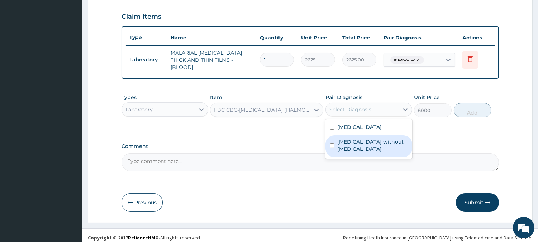
click at [381, 138] on label "Sepsis without septic shock" at bounding box center [373, 145] width 71 height 14
checkbox input "true"
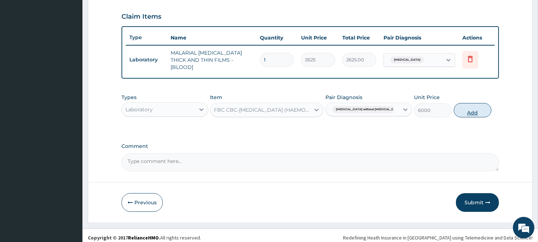
click at [467, 106] on button "Add" at bounding box center [473, 110] width 38 height 14
type input "0"
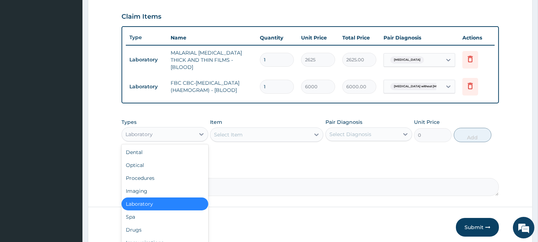
click at [149, 133] on div "Laboratory" at bounding box center [139, 134] width 27 height 7
click at [139, 225] on div "Drugs" at bounding box center [165, 229] width 87 height 13
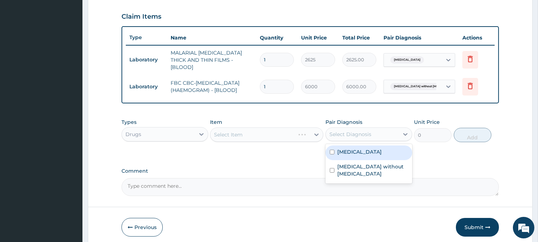
click at [367, 136] on div "Select Diagnosis" at bounding box center [351, 134] width 42 height 7
click at [365, 148] on label "Malaria, unspecified" at bounding box center [360, 151] width 44 height 7
checkbox input "true"
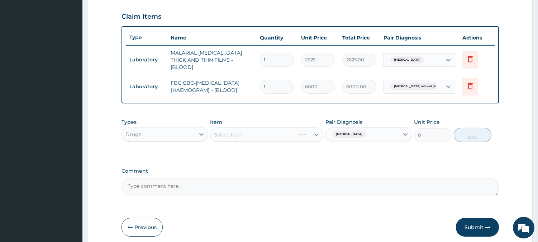
click at [268, 134] on div "Select Item" at bounding box center [266, 134] width 113 height 14
click at [296, 133] on div "Select Item" at bounding box center [266, 134] width 113 height 14
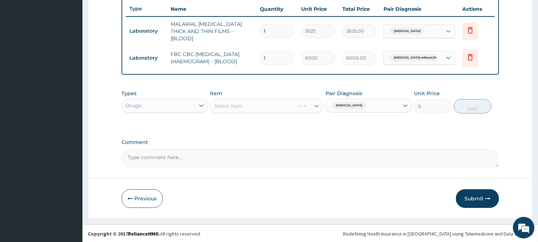
click at [285, 107] on div "Select Item" at bounding box center [266, 106] width 113 height 14
click at [285, 107] on div "Select Item" at bounding box center [261, 105] width 100 height 11
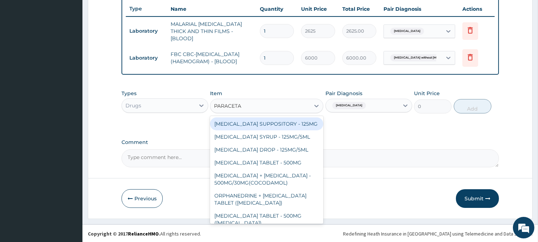
type input "PARACETAM"
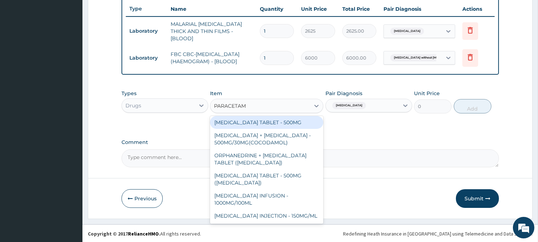
scroll to position [54, 0]
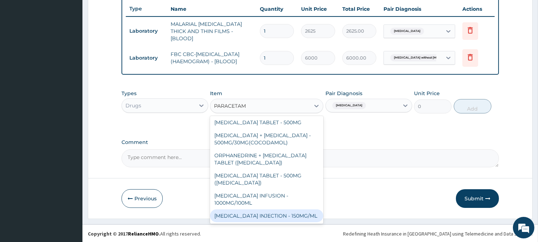
click at [284, 216] on div "PARACETAMOL INJECTION - 150MG/ML" at bounding box center [266, 215] width 113 height 13
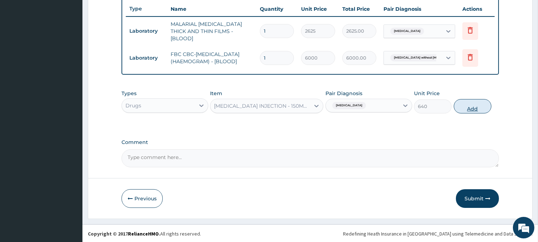
click at [467, 108] on button "Add" at bounding box center [473, 106] width 38 height 14
type input "0"
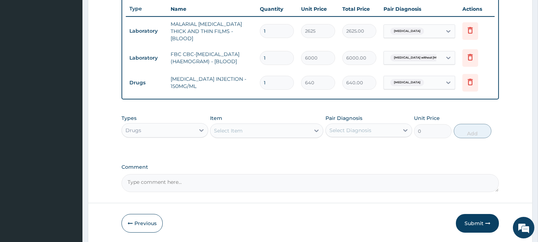
click at [231, 128] on div "Select Item" at bounding box center [228, 130] width 29 height 7
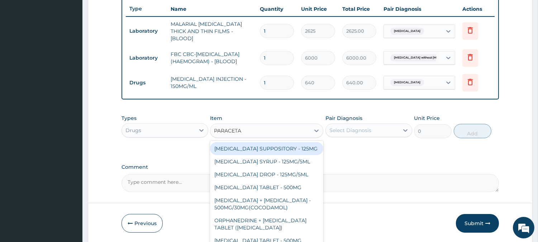
type input "PARACETAM"
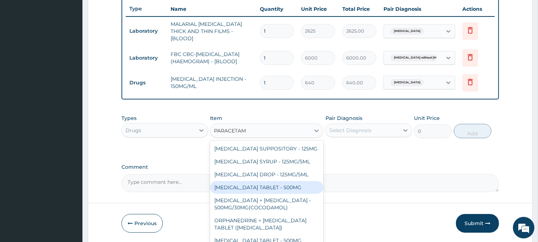
click at [237, 194] on div "PARACETAMOL TABLET - 500MG" at bounding box center [266, 187] width 113 height 13
type input "38.400000000000006"
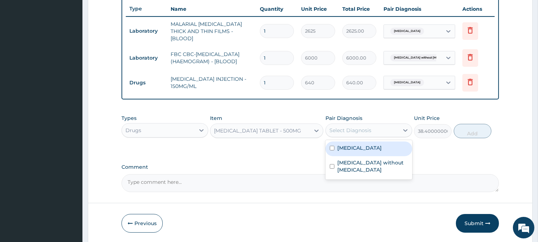
click at [368, 131] on div "Select Diagnosis" at bounding box center [351, 130] width 42 height 7
click at [365, 146] on label "Malaria, unspecified" at bounding box center [360, 147] width 44 height 7
checkbox input "true"
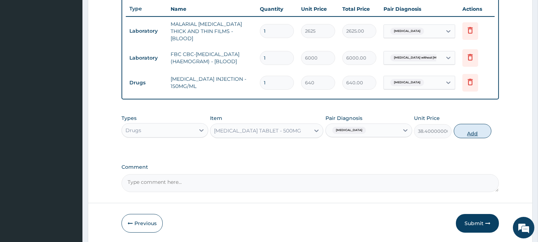
click at [470, 129] on button "Add" at bounding box center [473, 131] width 38 height 14
type input "0"
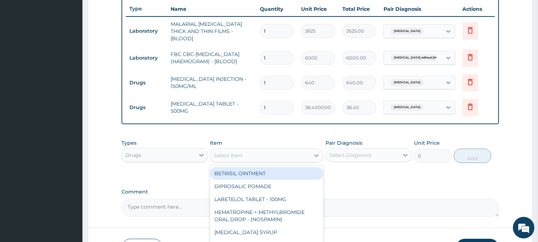
click at [290, 155] on div "Select Item" at bounding box center [261, 155] width 100 height 11
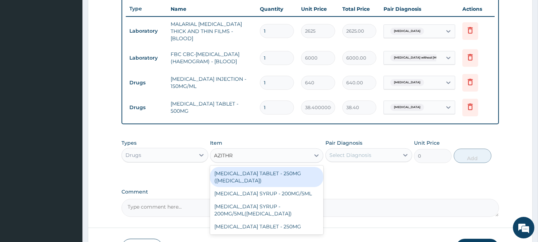
type input "AZITHRO"
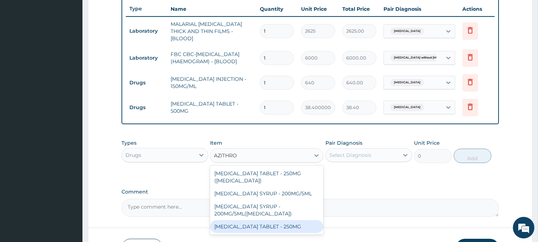
click at [275, 223] on div "AZITHROMYCIN TABLET - 250MG" at bounding box center [266, 226] width 113 height 13
type input "320"
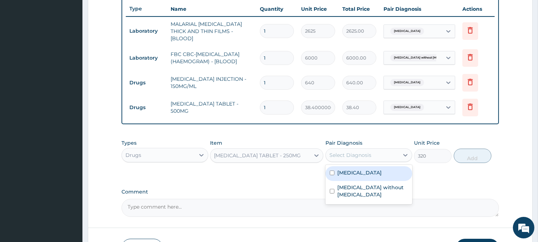
click at [359, 157] on div "Select Diagnosis" at bounding box center [351, 154] width 42 height 7
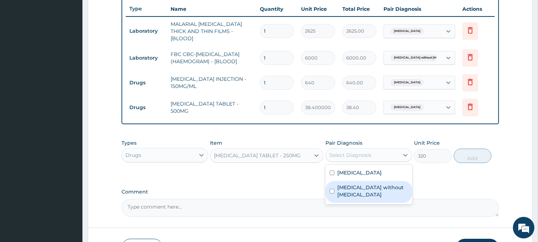
click at [367, 182] on div "Sepsis without septic shock" at bounding box center [369, 192] width 87 height 22
checkbox input "true"
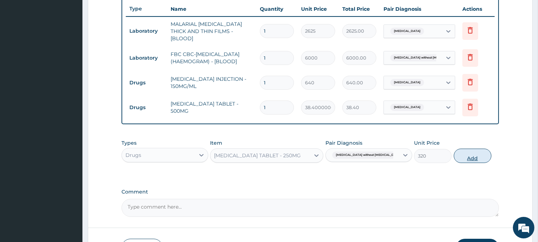
click at [463, 156] on button "Add" at bounding box center [473, 156] width 38 height 14
type input "0"
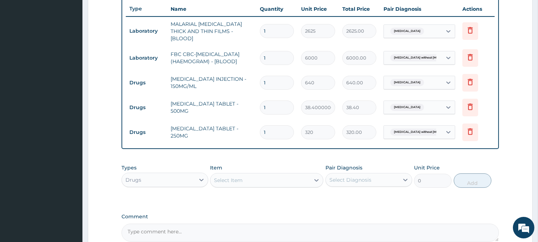
click at [154, 189] on div "Types Drugs Item Select Item Pair Diagnosis Select Diagnosis Unit Price 0 Add" at bounding box center [311, 175] width 378 height 31
click at [151, 180] on div "Drugs" at bounding box center [158, 179] width 73 height 11
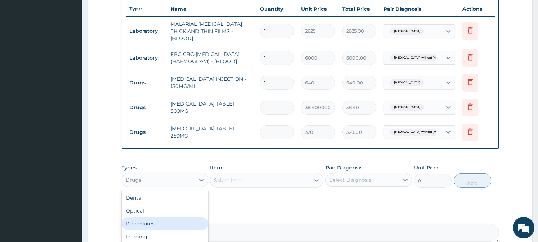
click at [156, 217] on div "Procedures" at bounding box center [165, 223] width 87 height 13
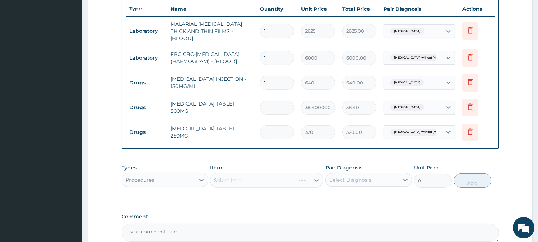
click at [277, 135] on input "1" at bounding box center [277, 132] width 34 height 14
type input "0.00"
type input "5"
type input "1600.00"
type input "5"
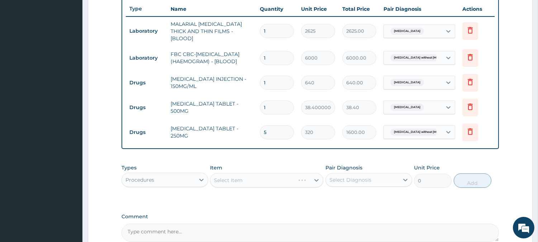
click at [278, 108] on input "1" at bounding box center [277, 107] width 34 height 14
type input "18"
type input "691.20"
type input "18"
click at [270, 86] on input "1" at bounding box center [277, 83] width 34 height 14
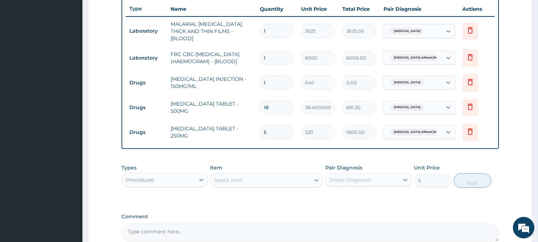
type input "0.00"
type input "2"
type input "1280.00"
type input "2"
click at [232, 182] on div "Select Item" at bounding box center [228, 180] width 29 height 7
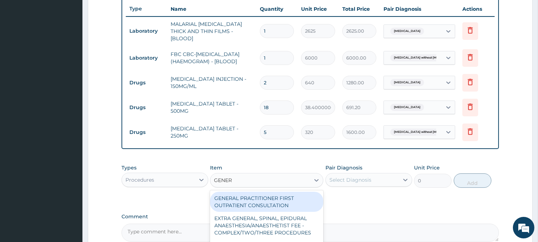
type input "GENERA"
click at [239, 197] on div "GENERAL PRACTITIONER FIRST OUTPATIENT CONSULTATION" at bounding box center [266, 202] width 113 height 20
type input "4500"
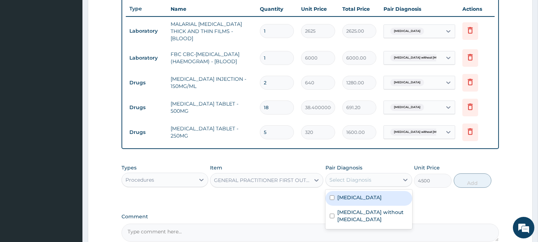
click at [354, 182] on div "Select Diagnosis" at bounding box center [351, 179] width 42 height 7
click at [364, 199] on label "Malaria, unspecified" at bounding box center [360, 197] width 44 height 7
checkbox input "true"
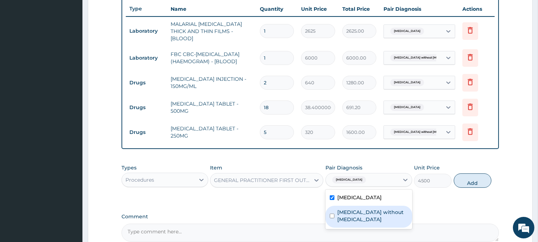
click at [366, 209] on label "Sepsis without septic shock" at bounding box center [373, 215] width 71 height 14
checkbox input "true"
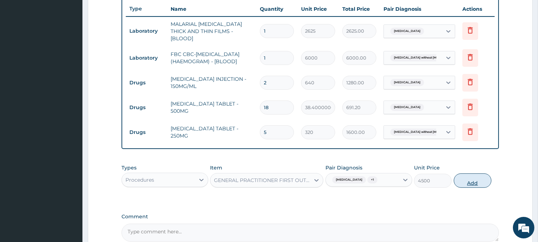
click at [469, 177] on button "Add" at bounding box center [473, 180] width 38 height 14
type input "0"
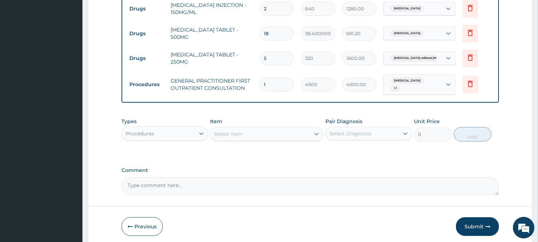
scroll to position [372, 0]
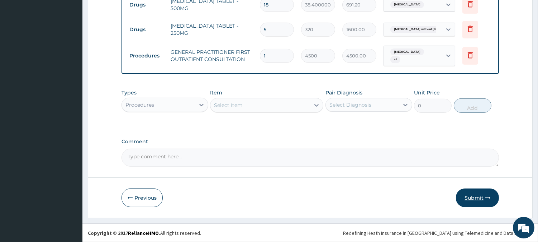
click at [476, 195] on button "Submit" at bounding box center [477, 197] width 43 height 19
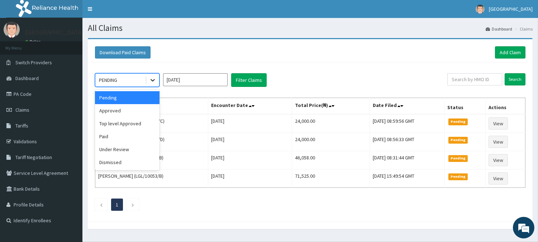
click at [150, 76] on icon at bounding box center [152, 79] width 7 height 7
click at [131, 109] on div "Approved" at bounding box center [127, 110] width 65 height 13
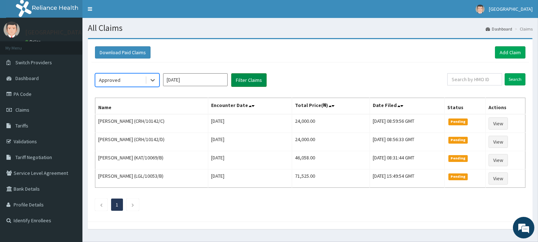
click at [257, 76] on button "Filter Claims" at bounding box center [249, 80] width 36 height 14
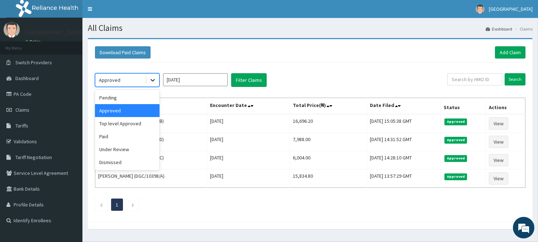
click at [155, 74] on div at bounding box center [152, 80] width 13 height 13
click at [137, 122] on div "Top level Approved" at bounding box center [127, 123] width 65 height 13
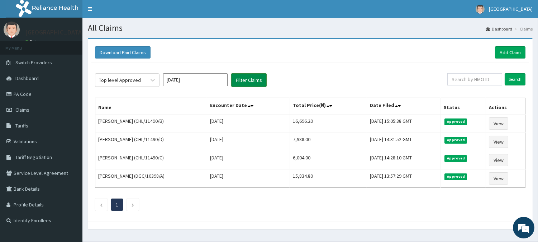
click at [237, 83] on button "Filter Claims" at bounding box center [249, 80] width 36 height 14
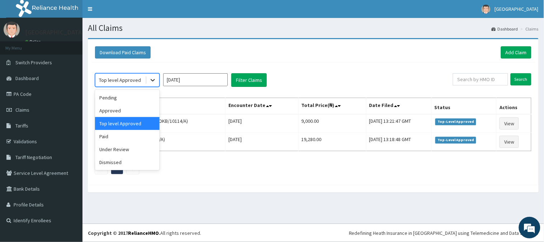
click at [152, 79] on icon at bounding box center [152, 79] width 7 height 7
click at [122, 114] on div "Approved" at bounding box center [127, 110] width 65 height 13
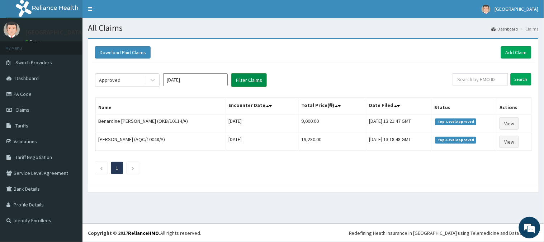
click at [256, 83] on button "Filter Claims" at bounding box center [249, 80] width 36 height 14
